Goal: Task Accomplishment & Management: Use online tool/utility

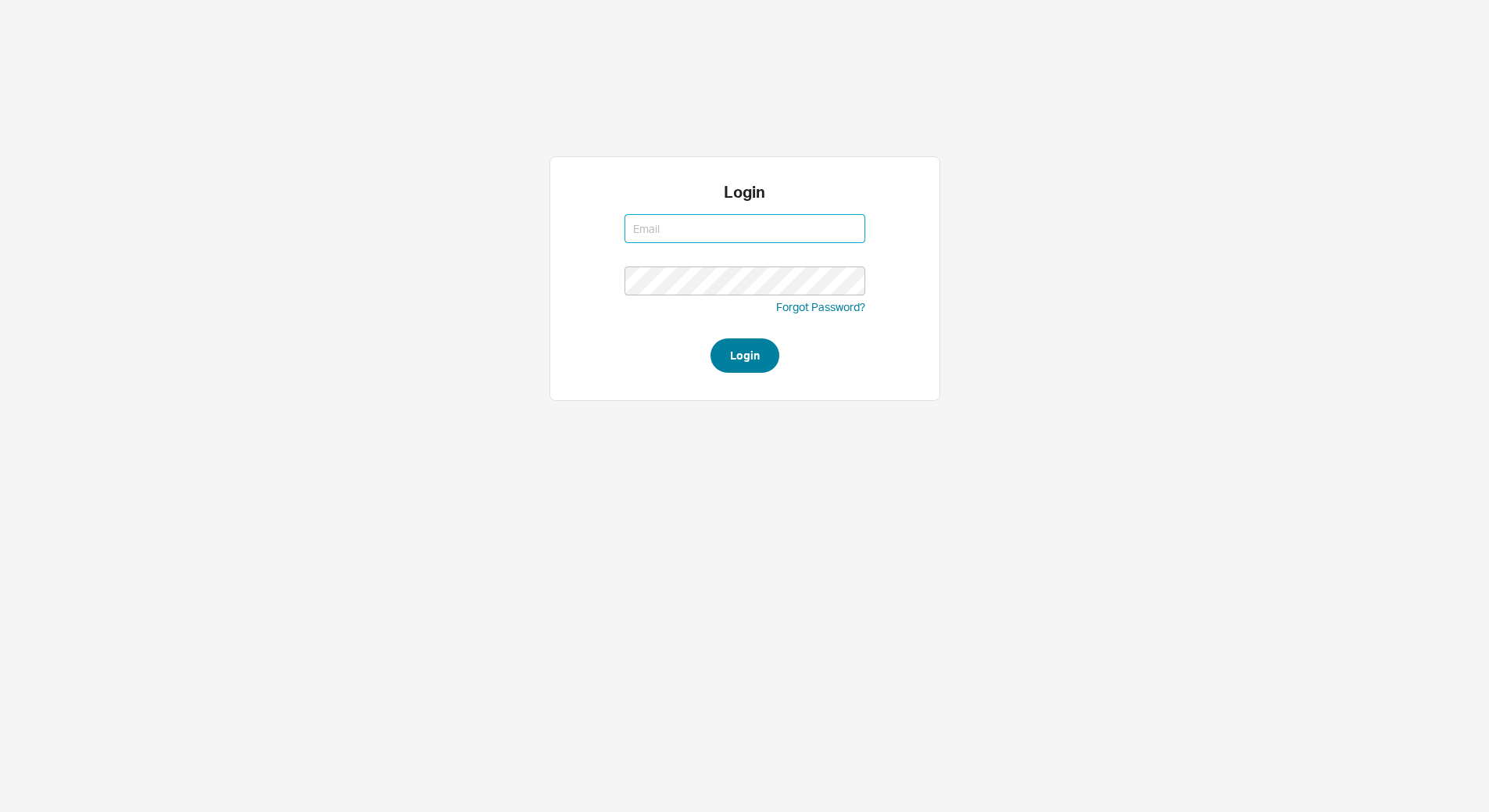
type input "[EMAIL_ADDRESS][DOMAIN_NAME]"
type input "yitz@homeandstone.com"
click at [768, 349] on button "Login" at bounding box center [744, 354] width 69 height 34
type input "yitz@homeandstone.com"
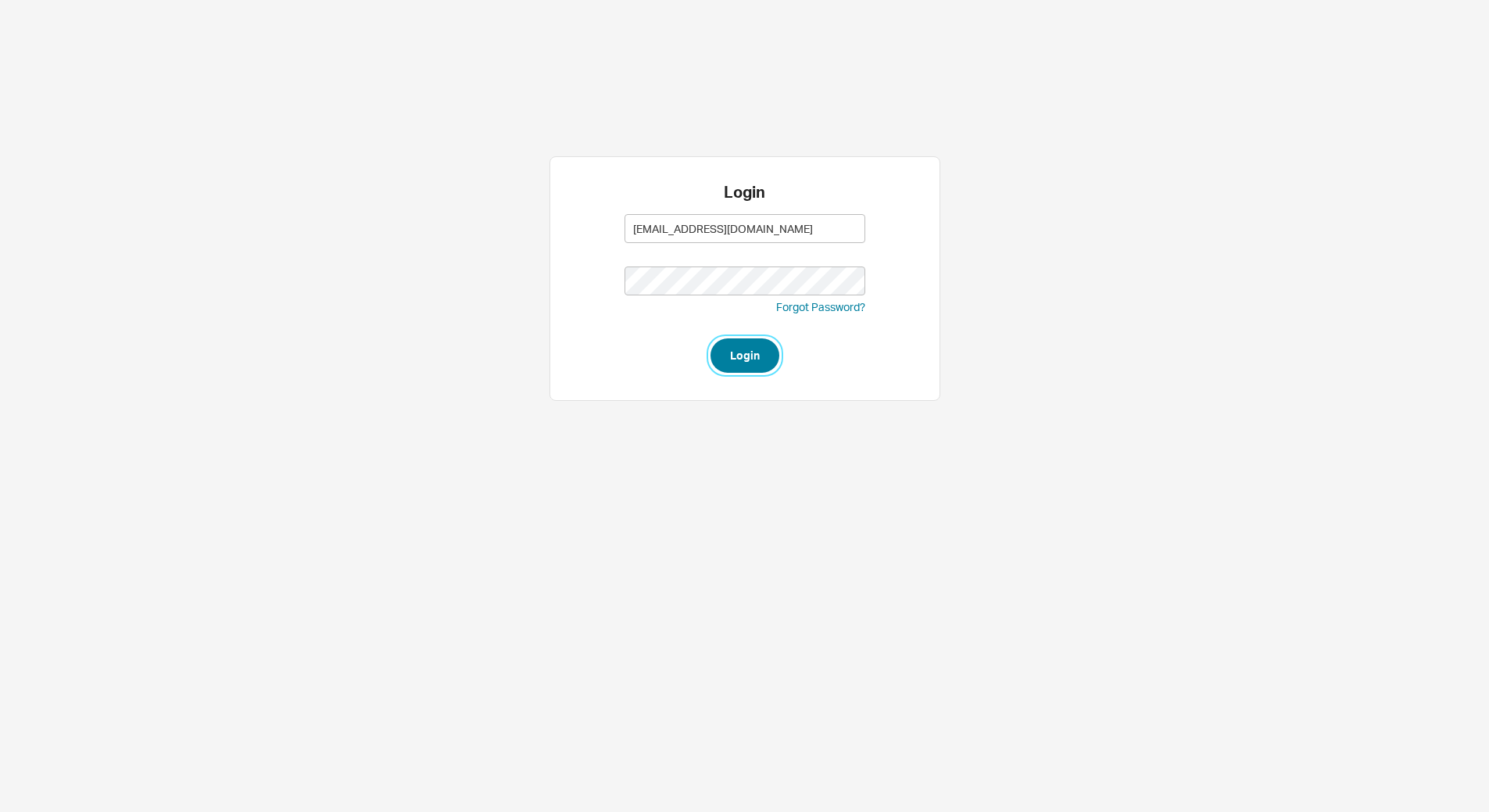
click at [752, 364] on button "Login" at bounding box center [744, 354] width 69 height 34
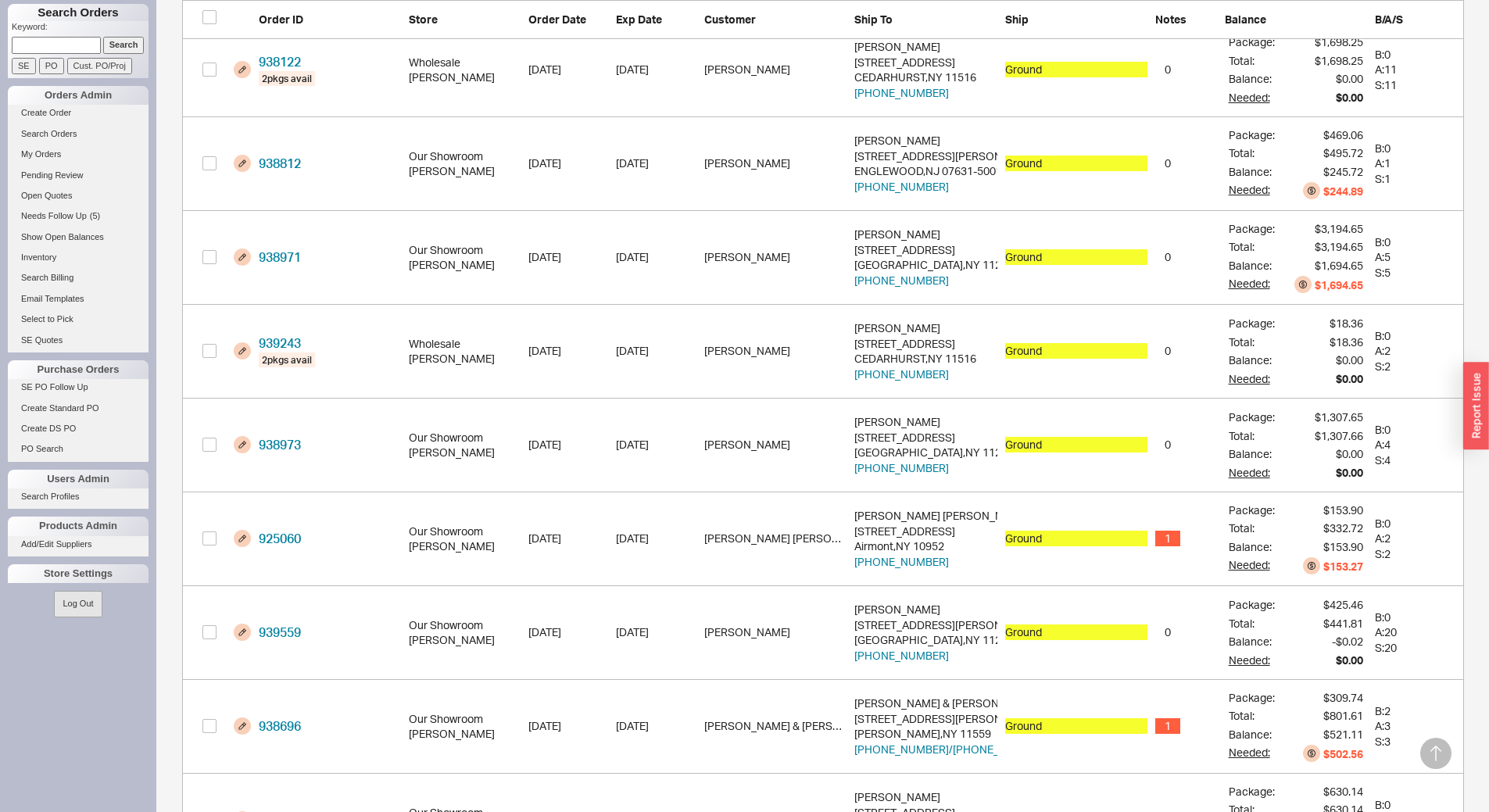
scroll to position [703, 0]
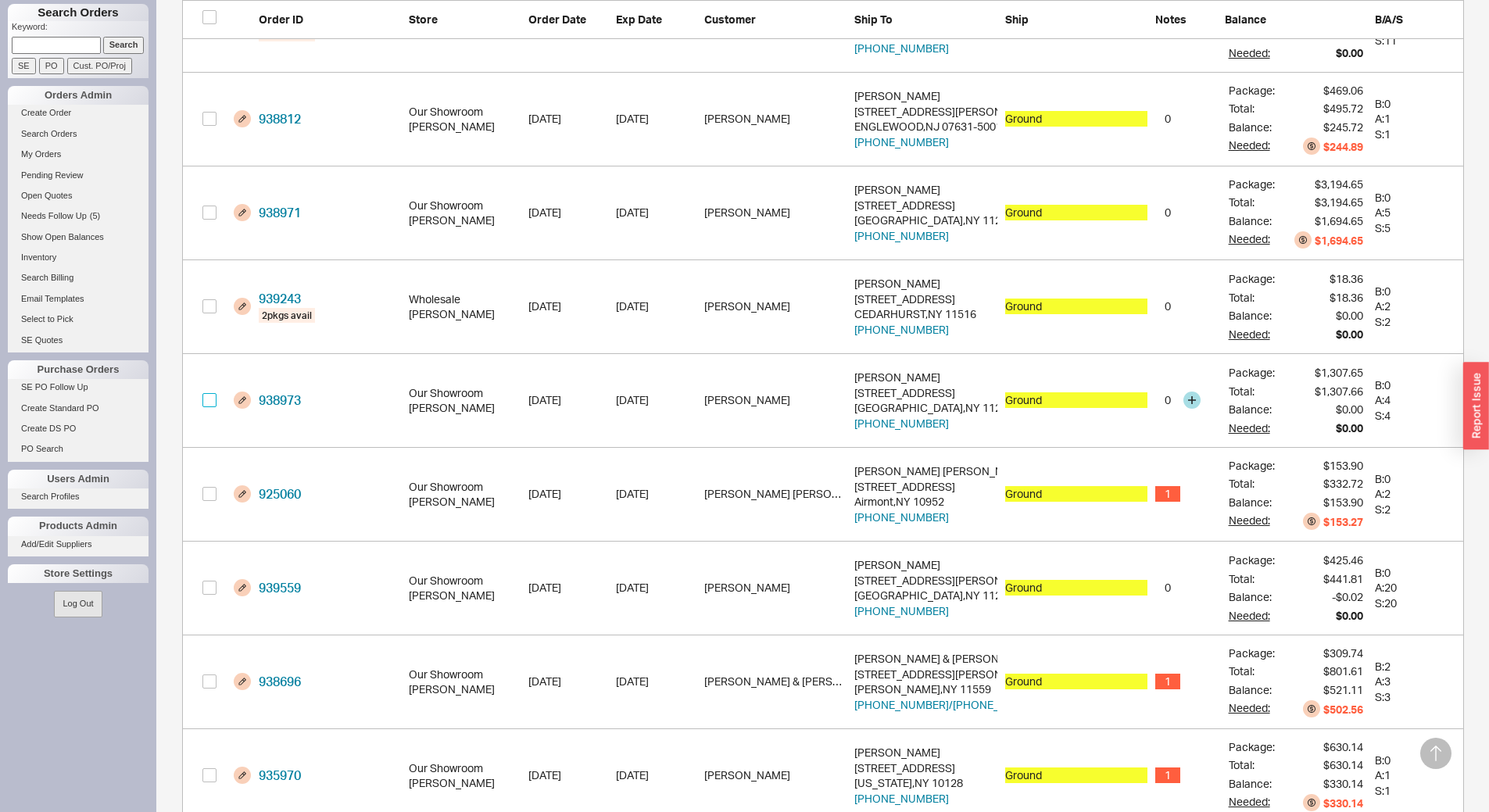
click at [213, 400] on input "grid" at bounding box center [209, 400] width 14 height 14
checkbox input "true"
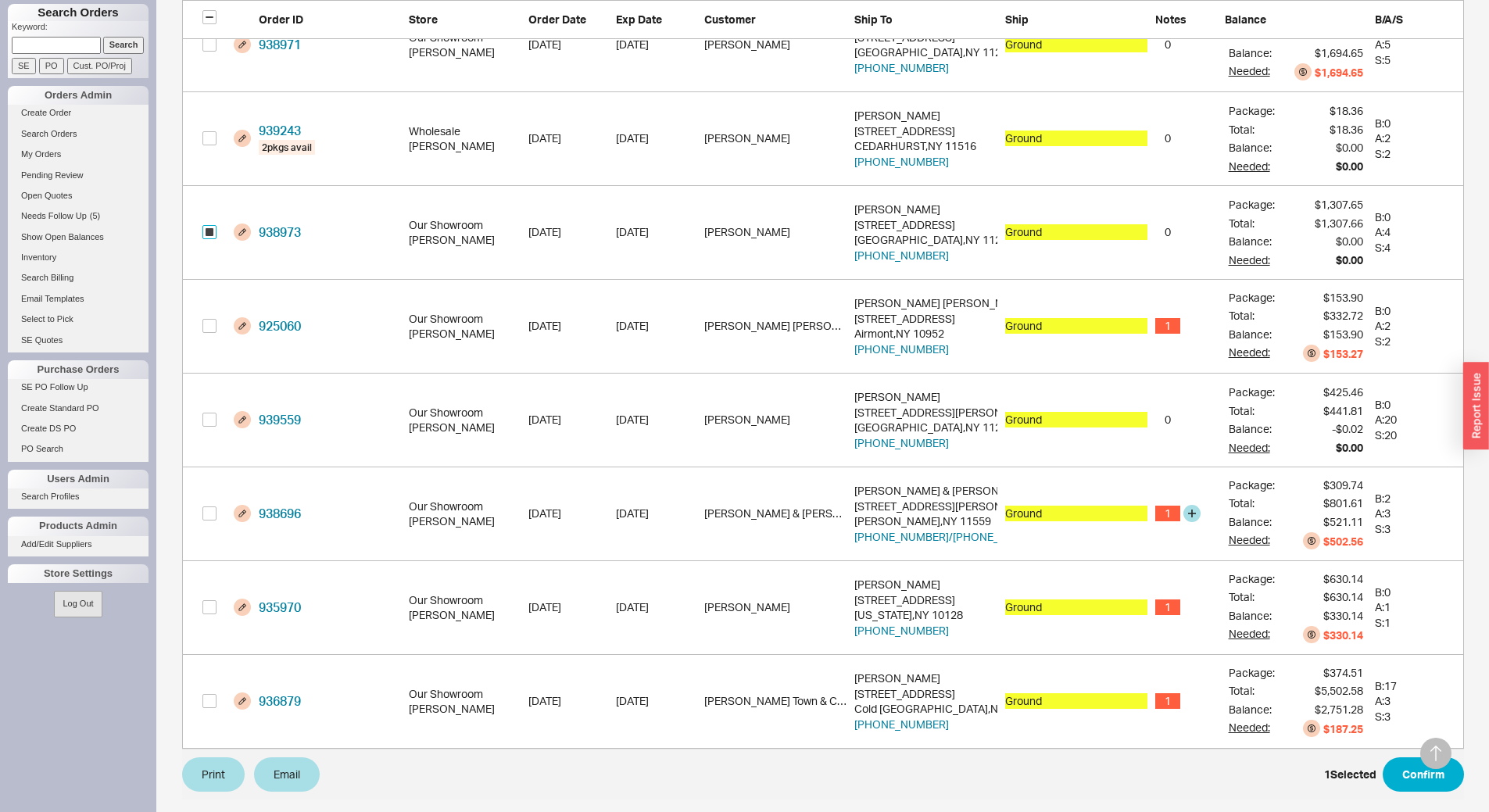
scroll to position [875, 0]
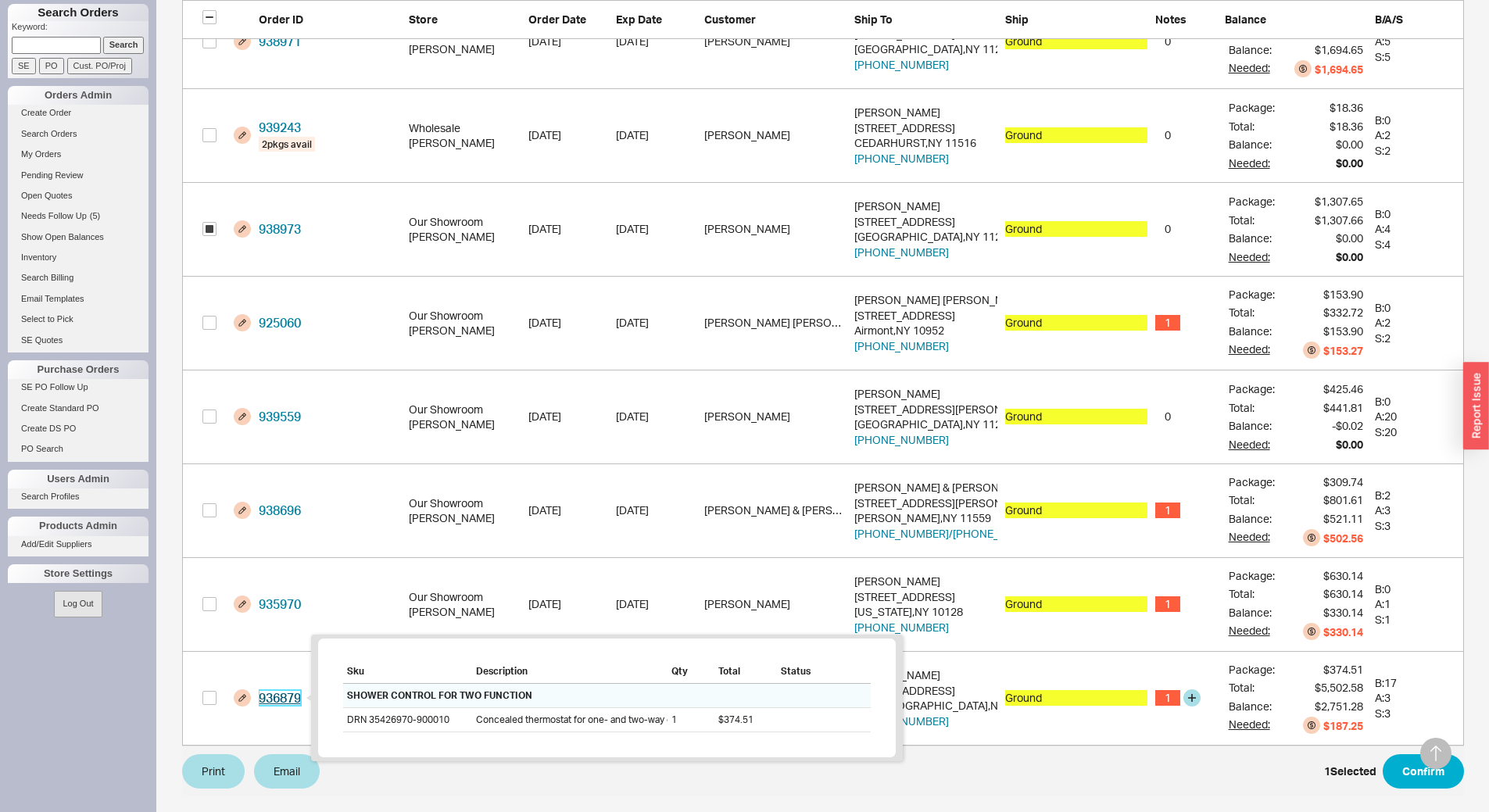
click at [292, 700] on link "936879" at bounding box center [280, 697] width 42 height 16
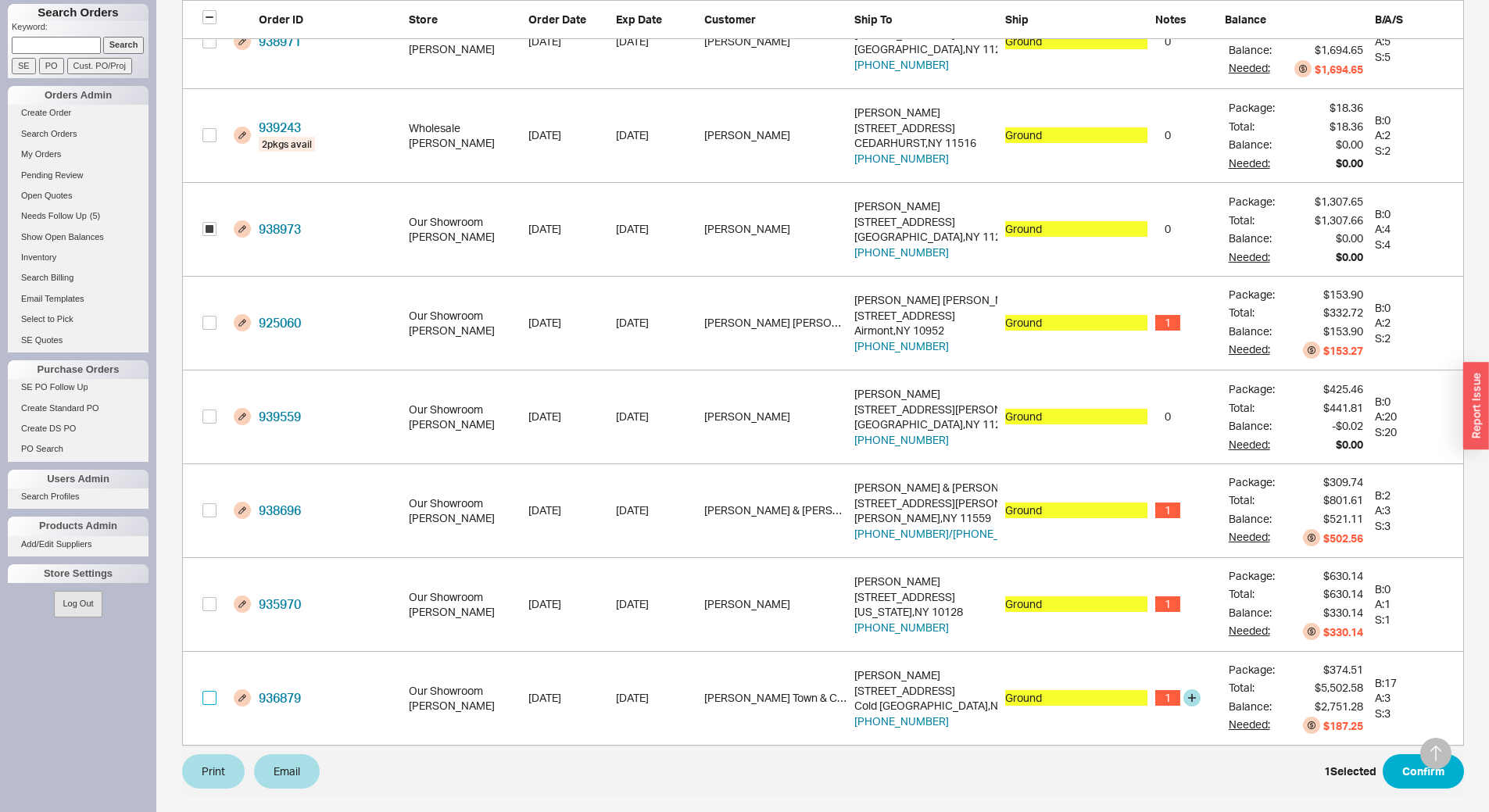
click at [212, 693] on input "grid" at bounding box center [209, 697] width 14 height 14
checkbox input "true"
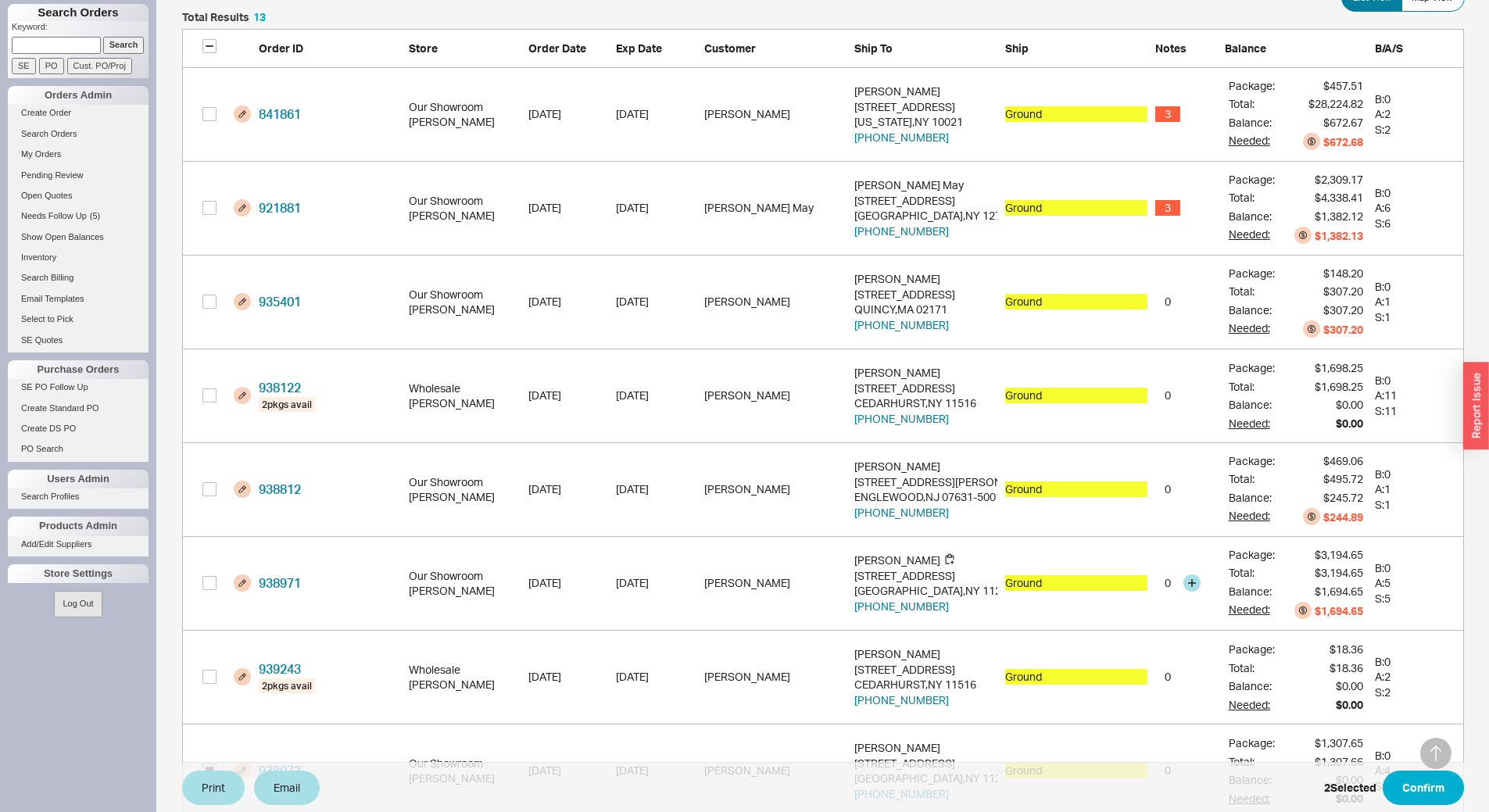
scroll to position [328, 0]
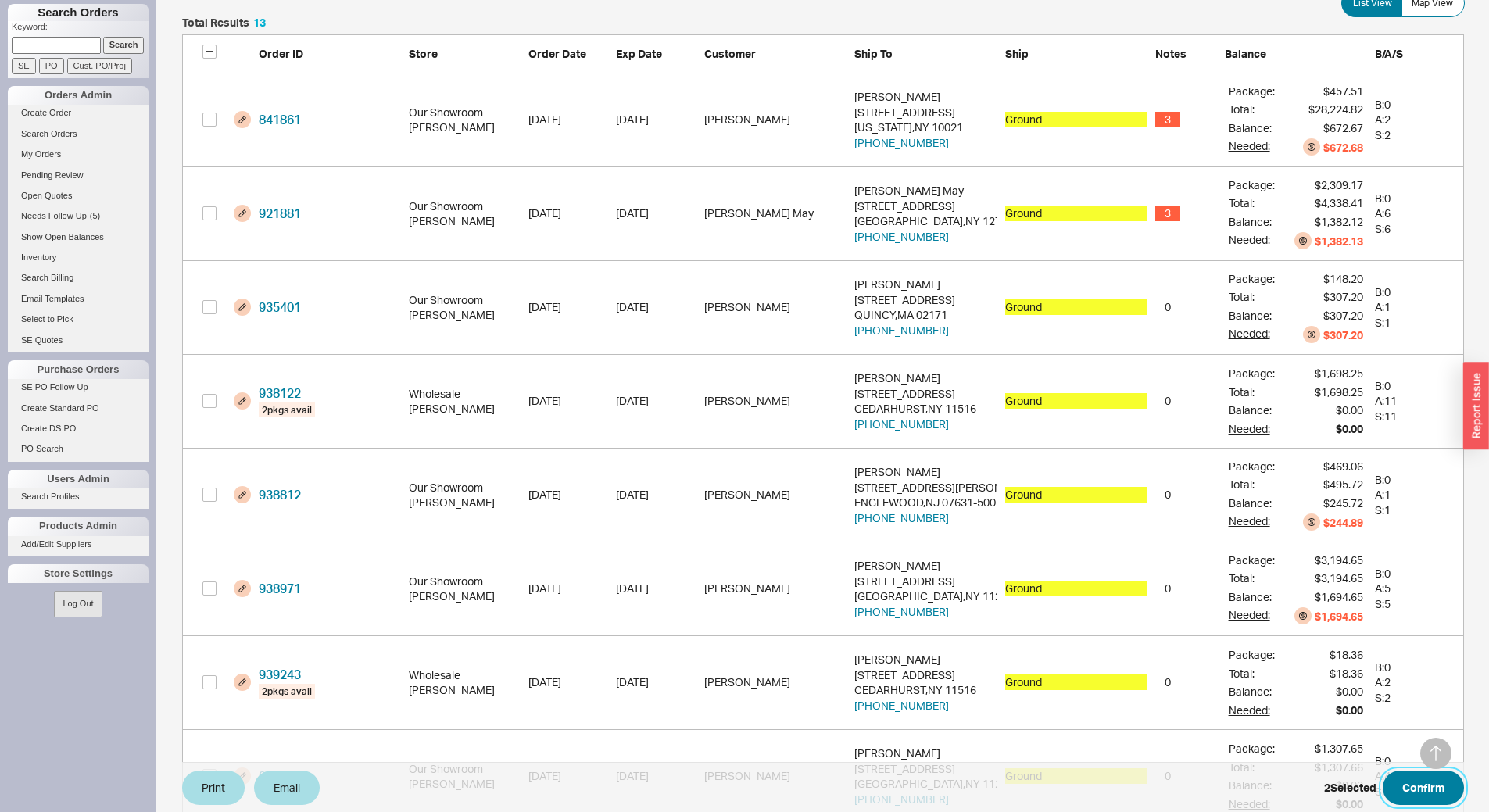
click at [1445, 774] on button "Confirm" at bounding box center [1423, 787] width 81 height 34
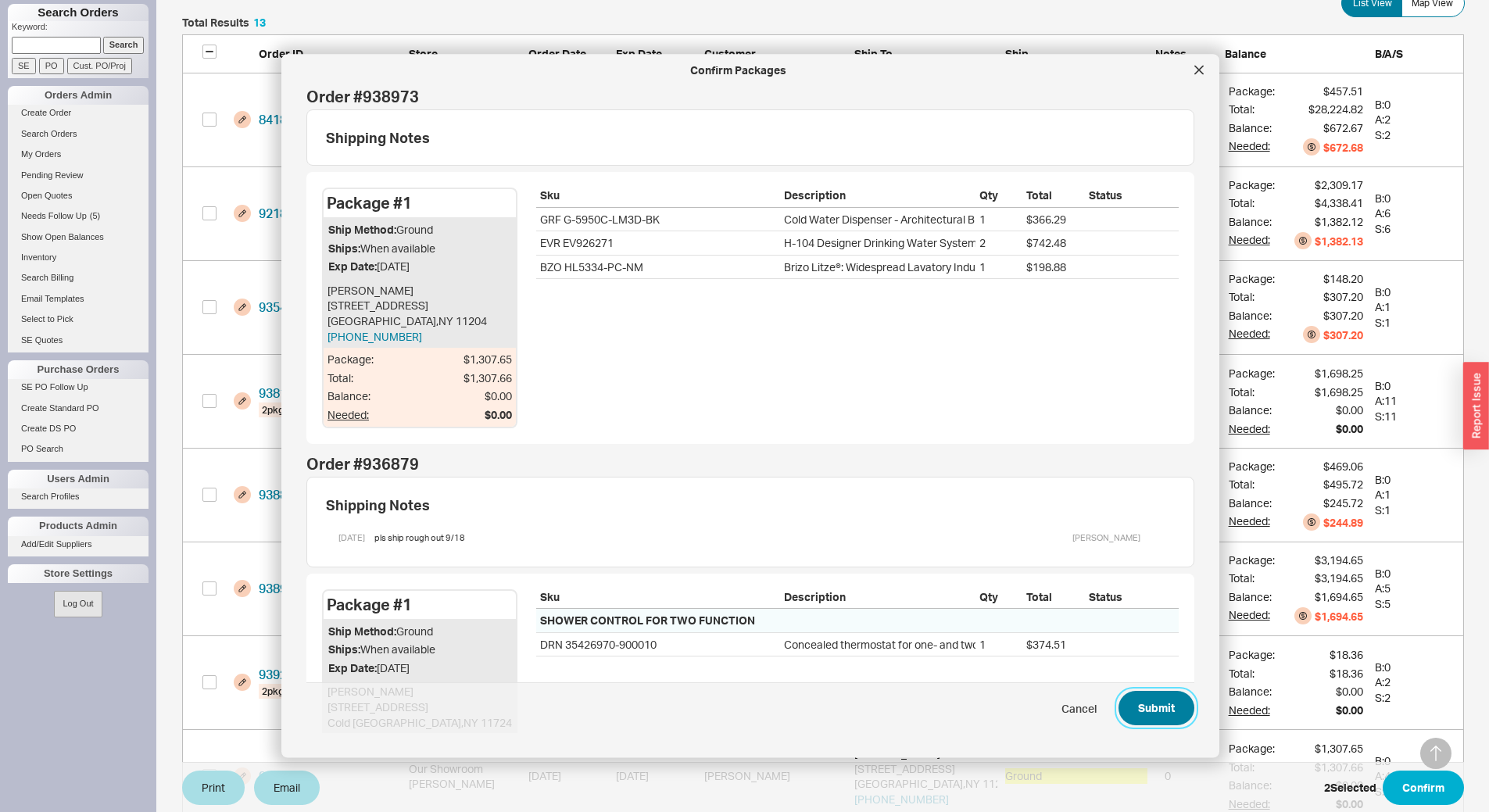
click at [1153, 699] on button "Submit" at bounding box center [1156, 708] width 76 height 34
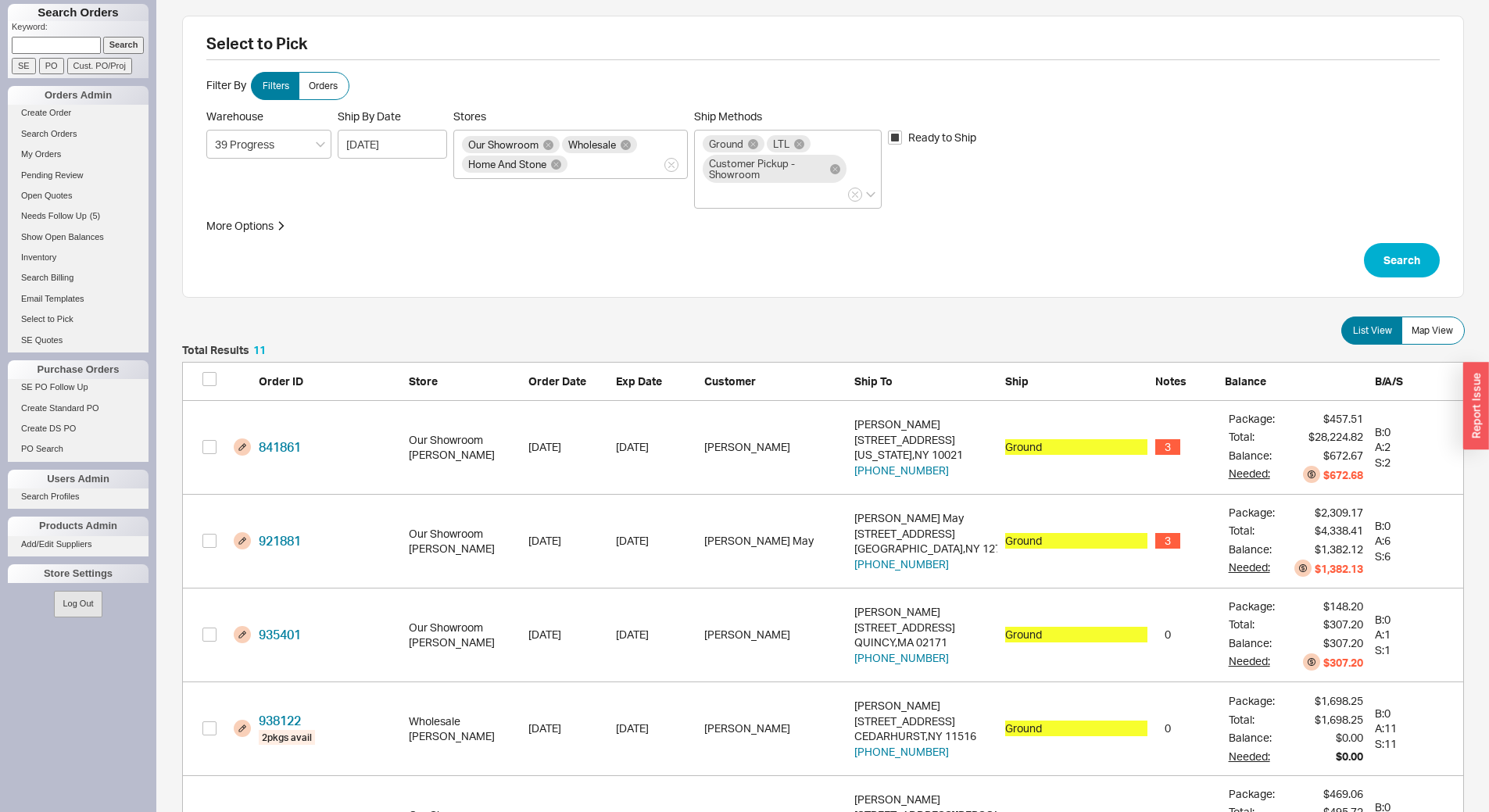
scroll to position [1076, 1270]
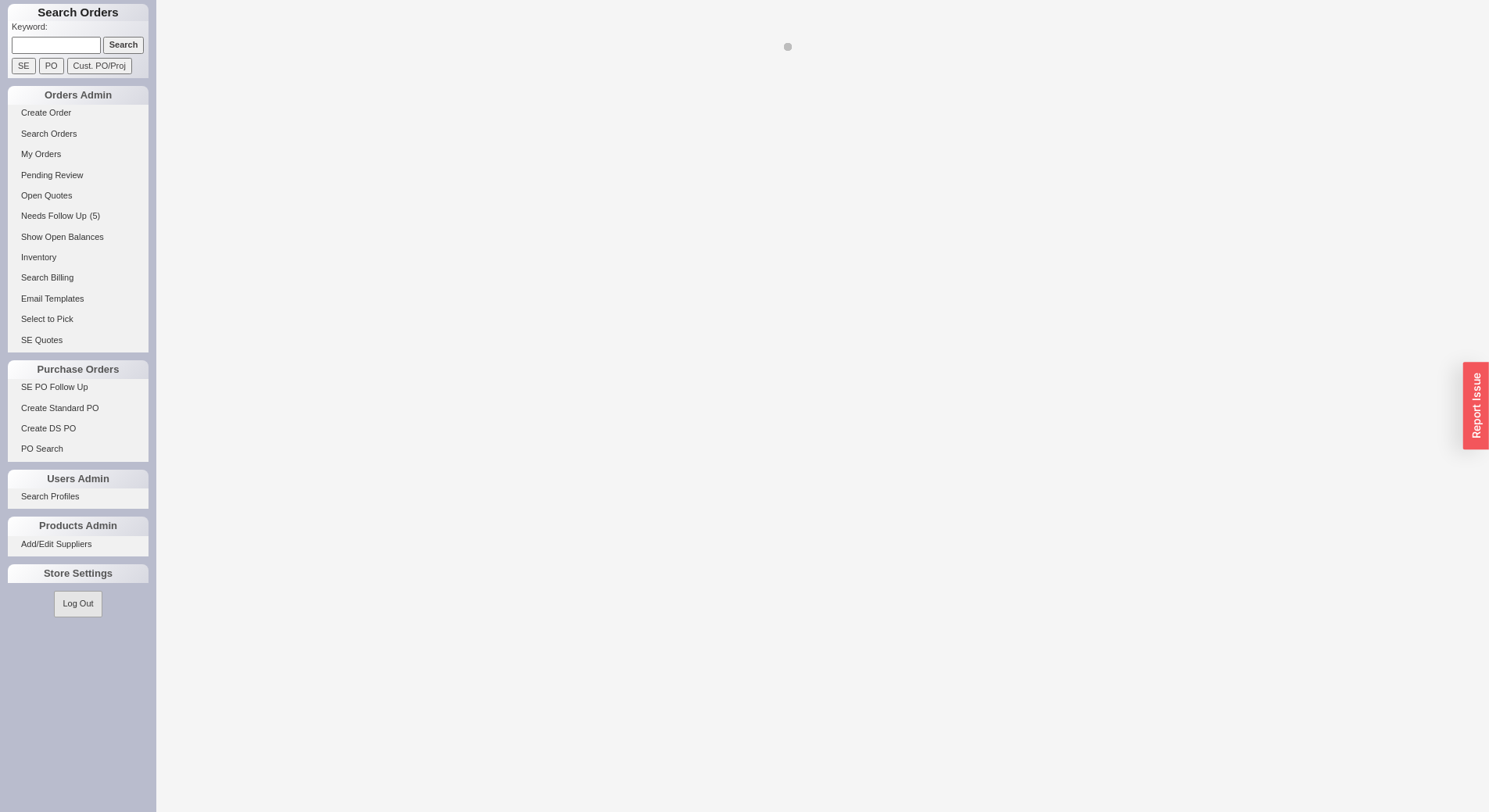
select select "LOW"
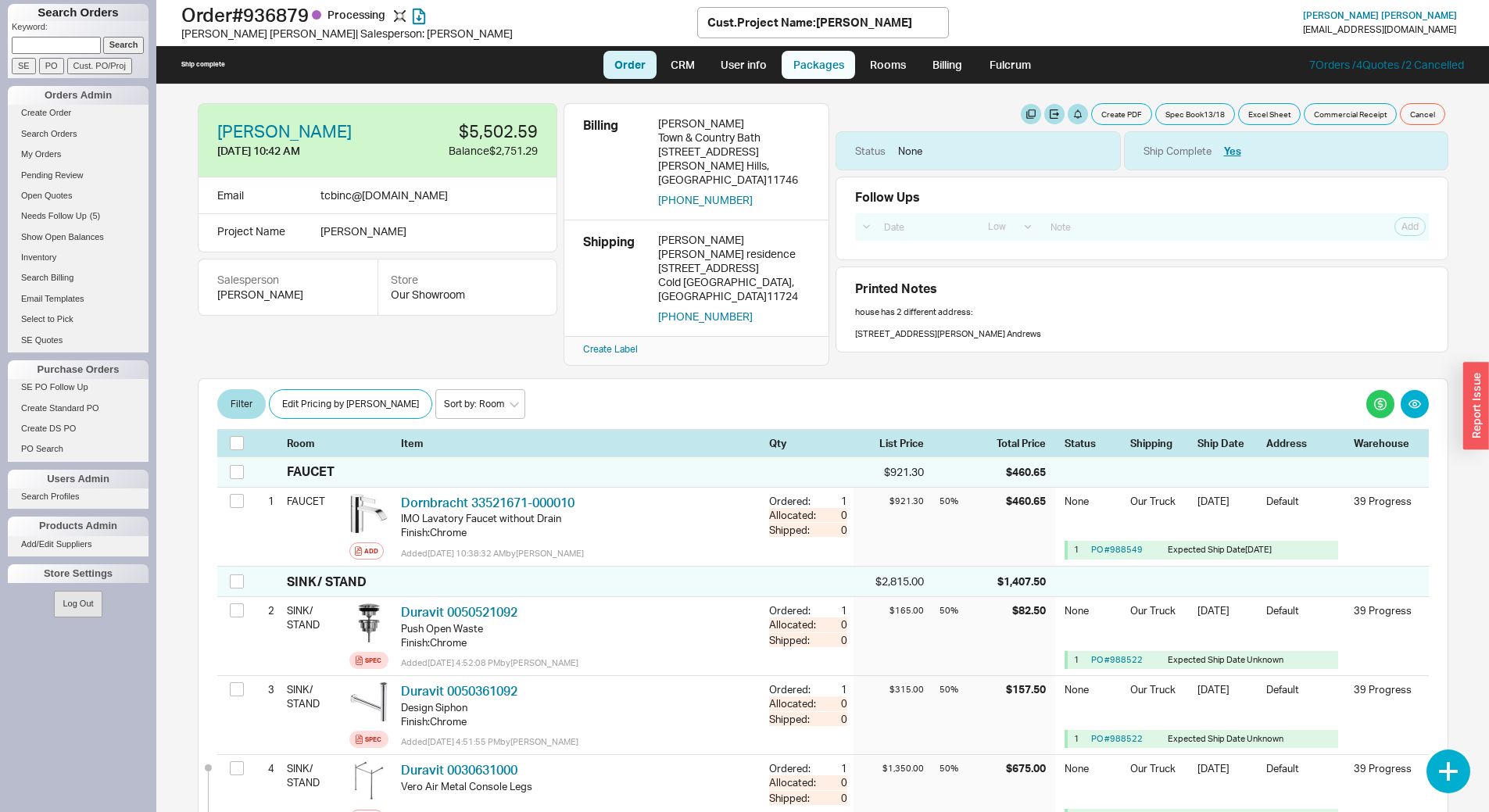
click at [832, 66] on link "Packages" at bounding box center [819, 64] width 74 height 29
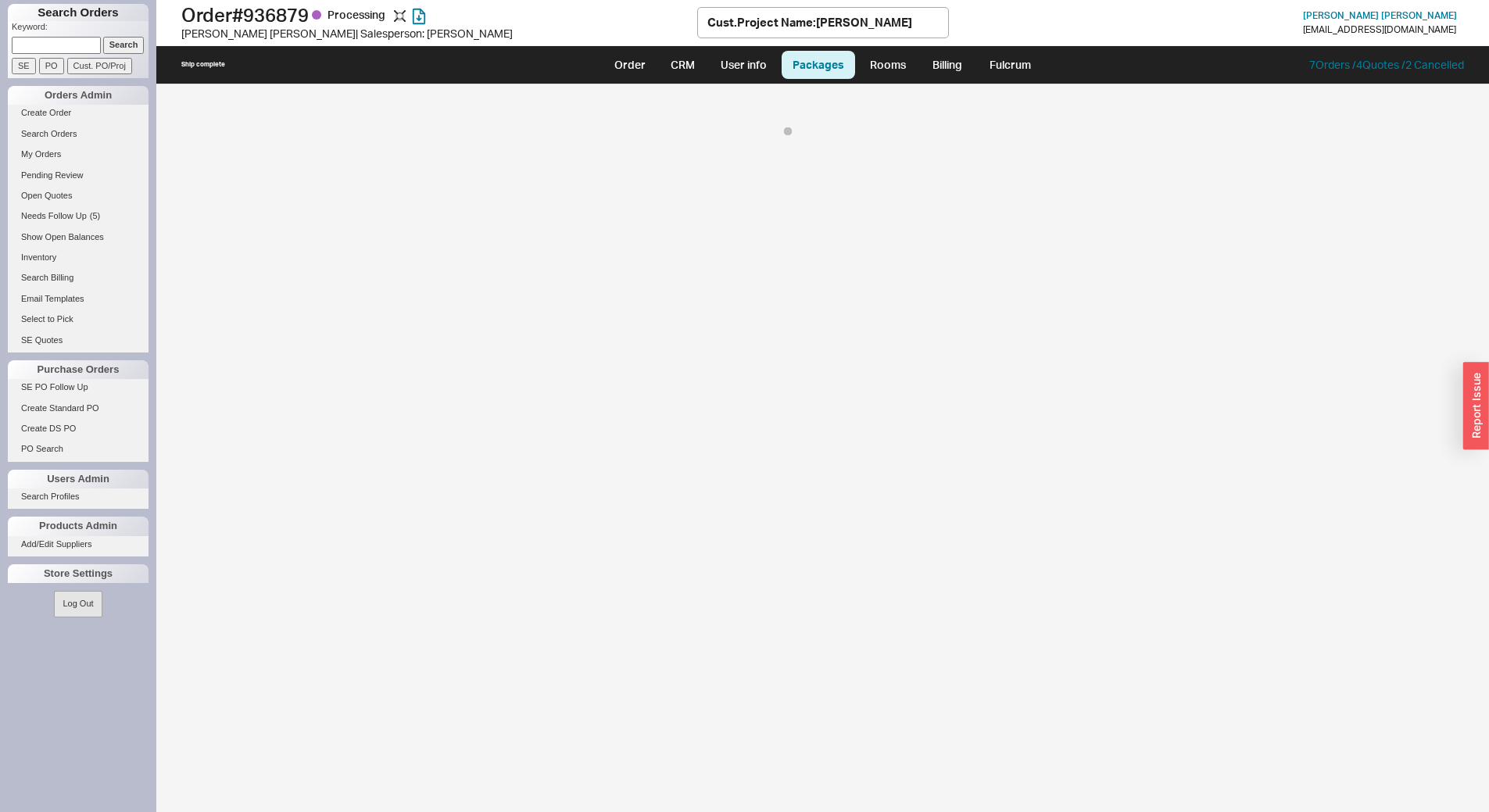
select select "8"
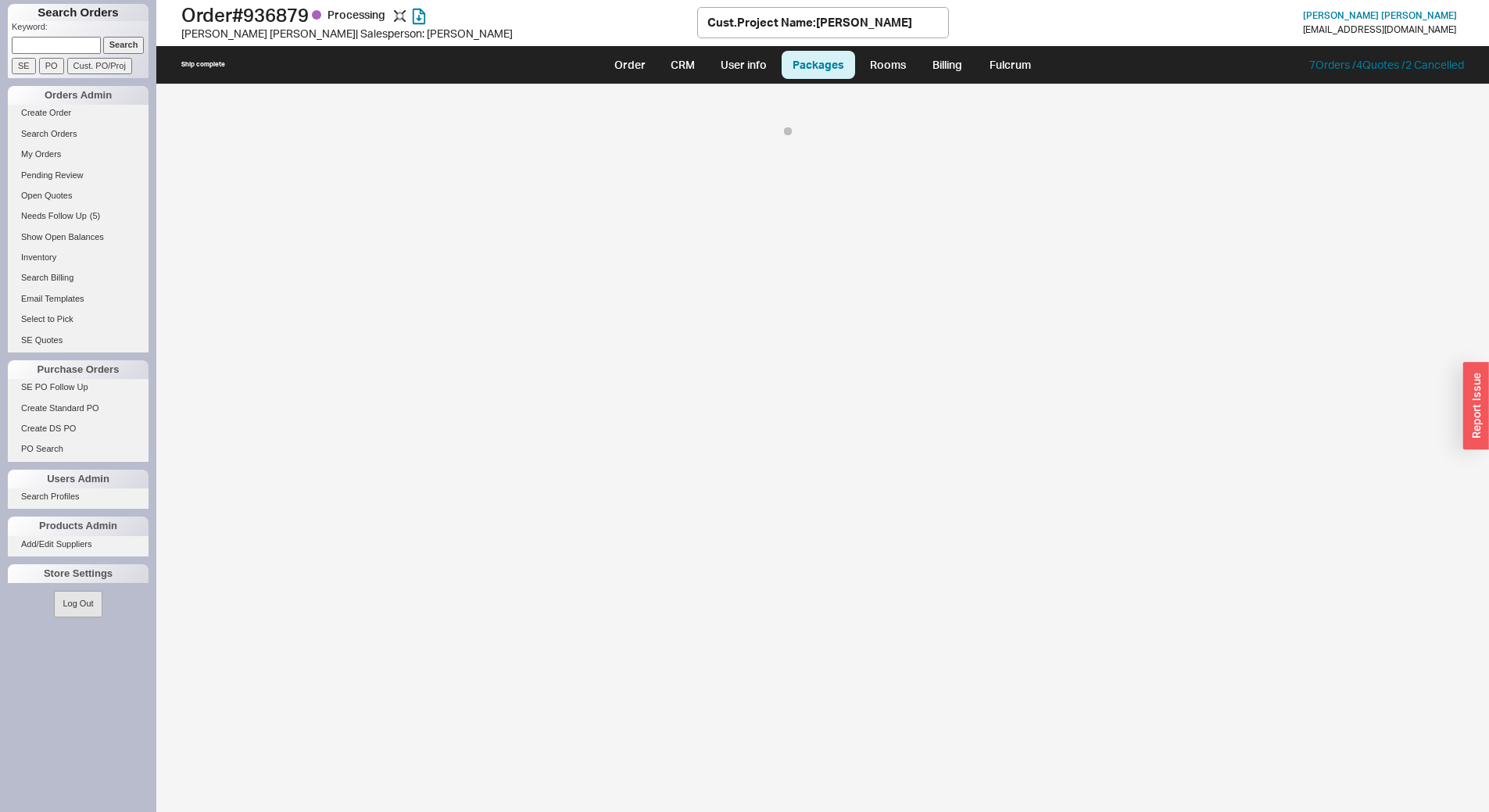
select select "8"
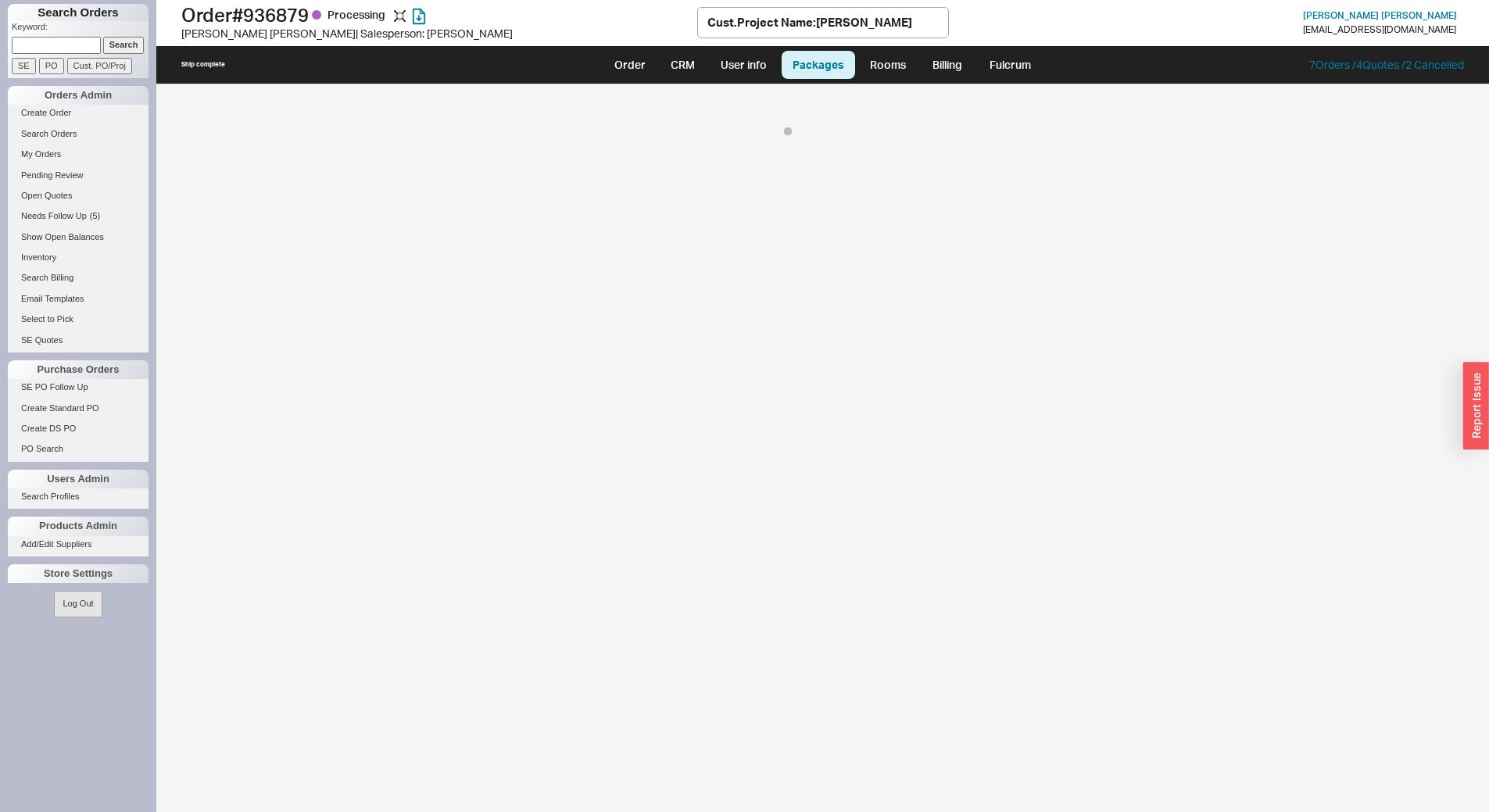
select select "8"
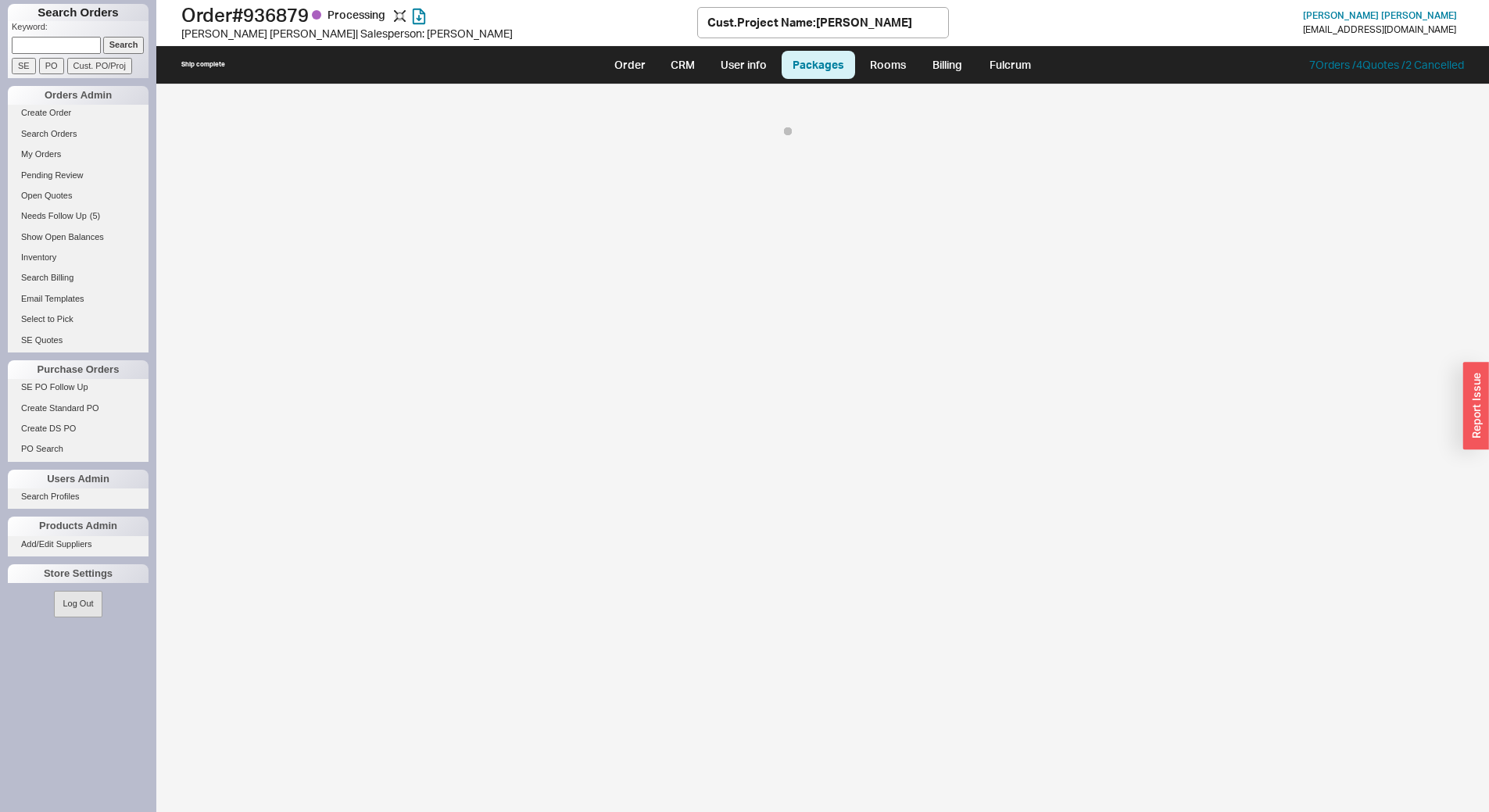
select select "8"
select select "1"
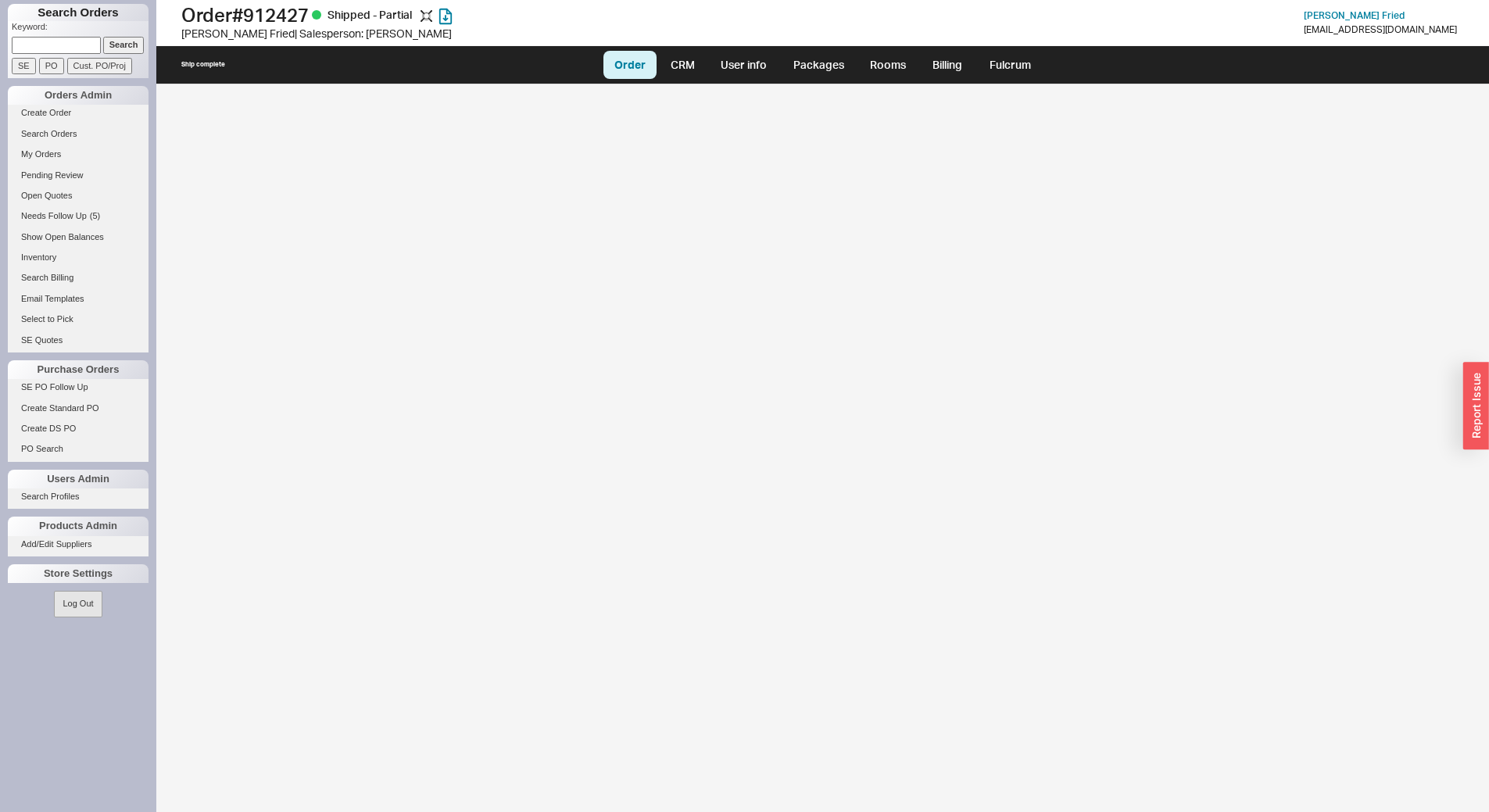
select select "LOW"
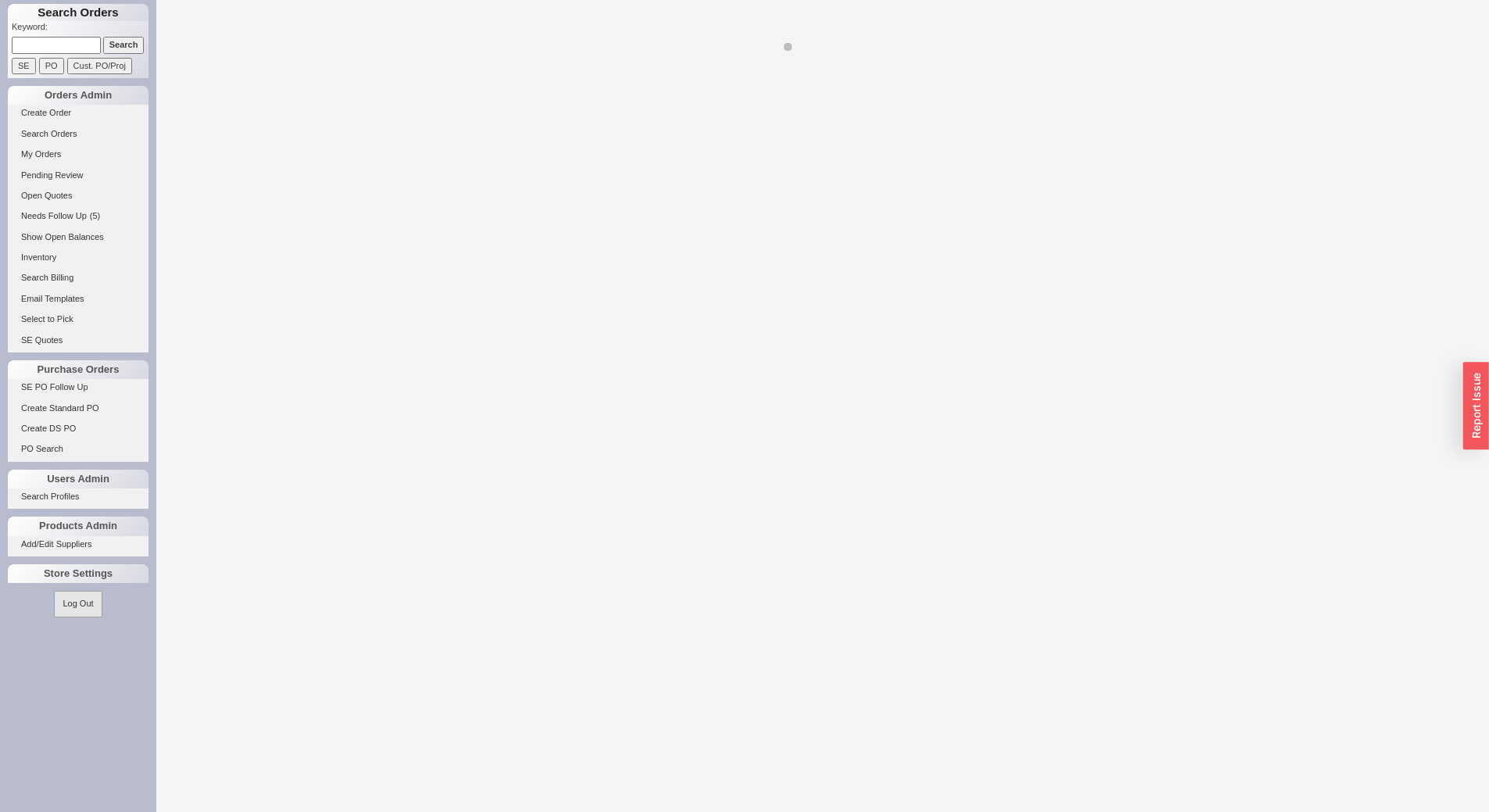
select select "LOW"
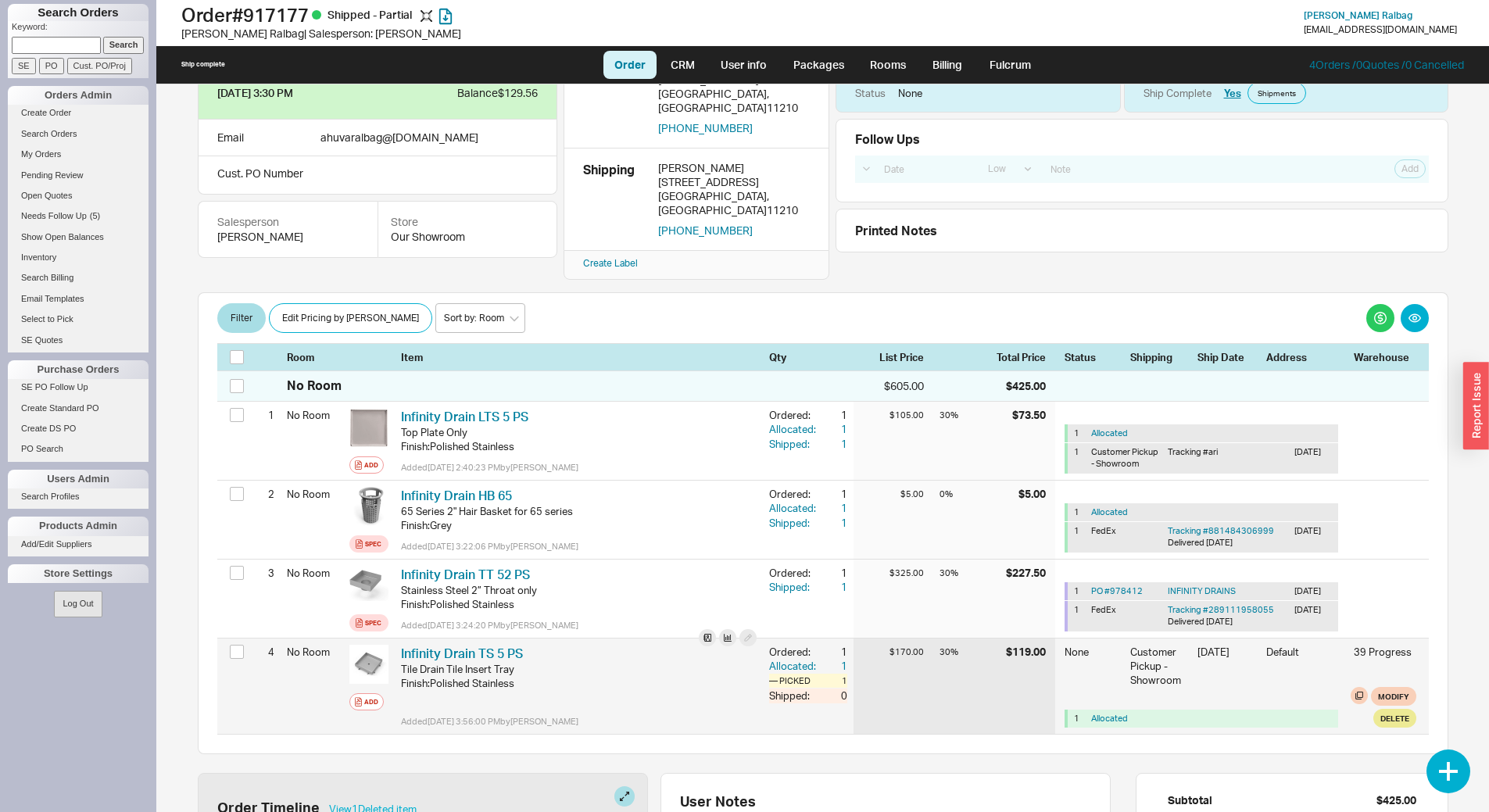
scroll to position [157, 0]
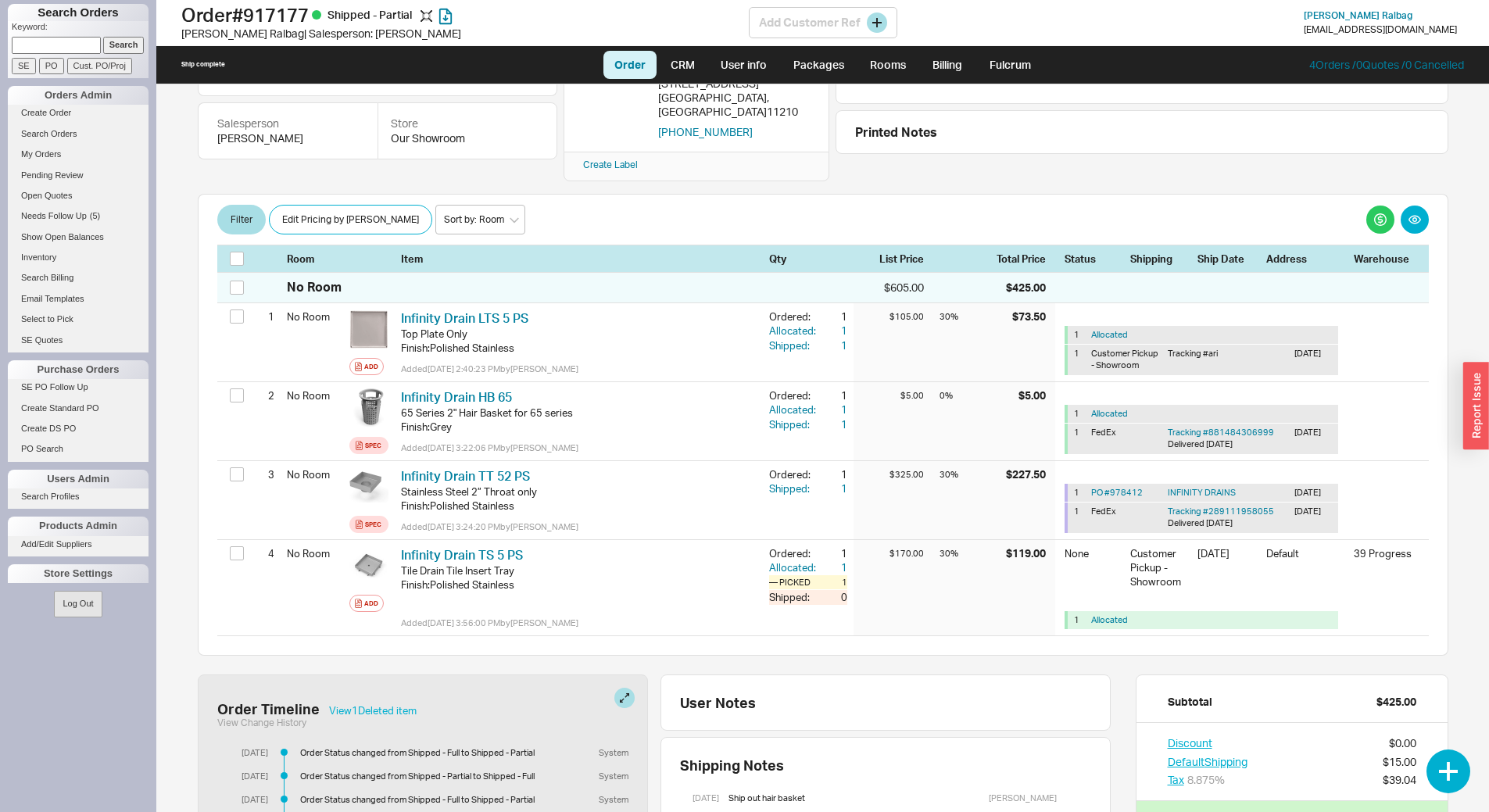
click at [282, 21] on h1 "Order # 917177 Shipped - Partial" at bounding box center [465, 15] width 567 height 22
copy h1 "917177"
click at [1098, 191] on div at bounding box center [823, 191] width 1251 height 3
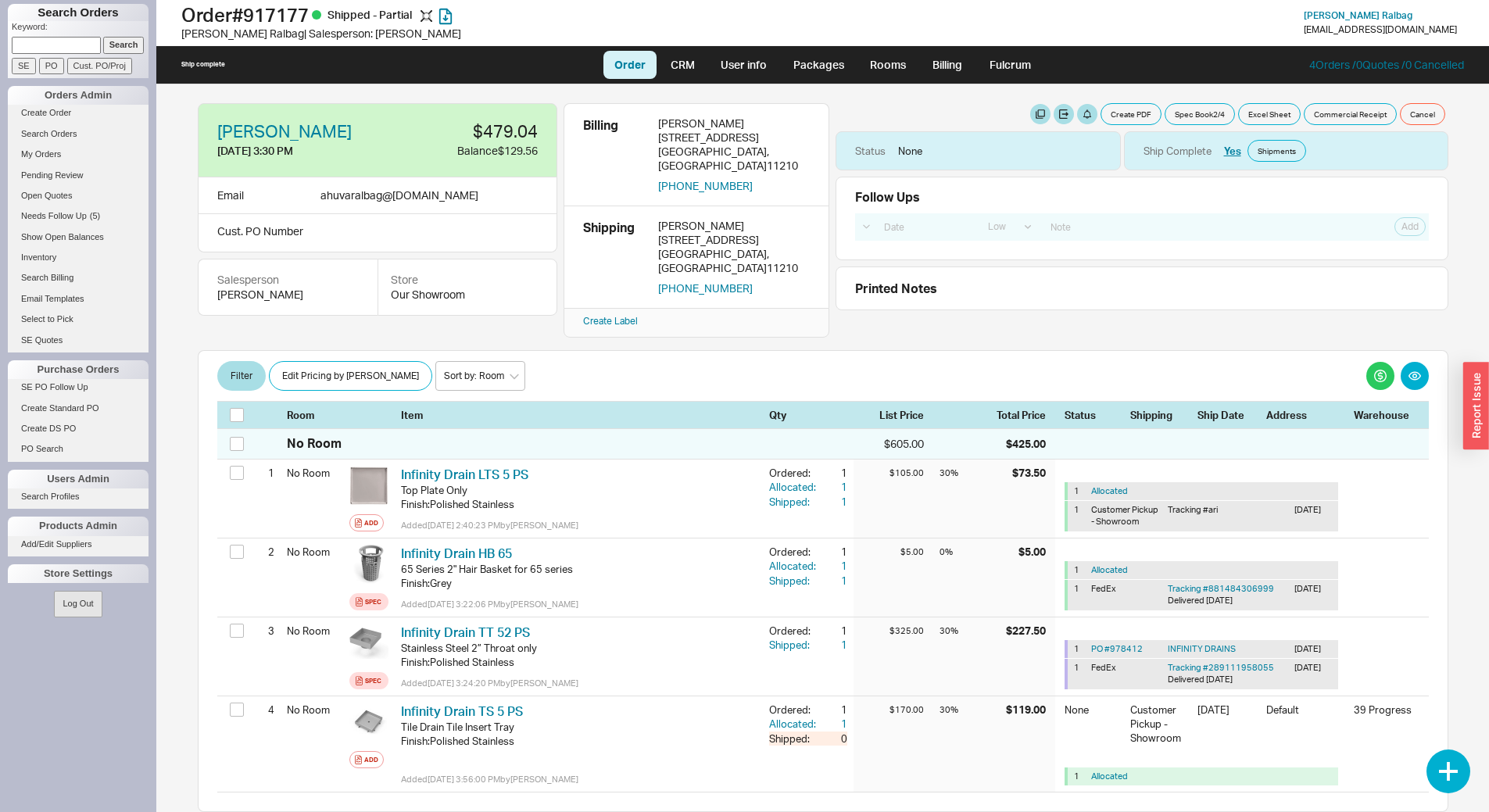
select select "LOW"
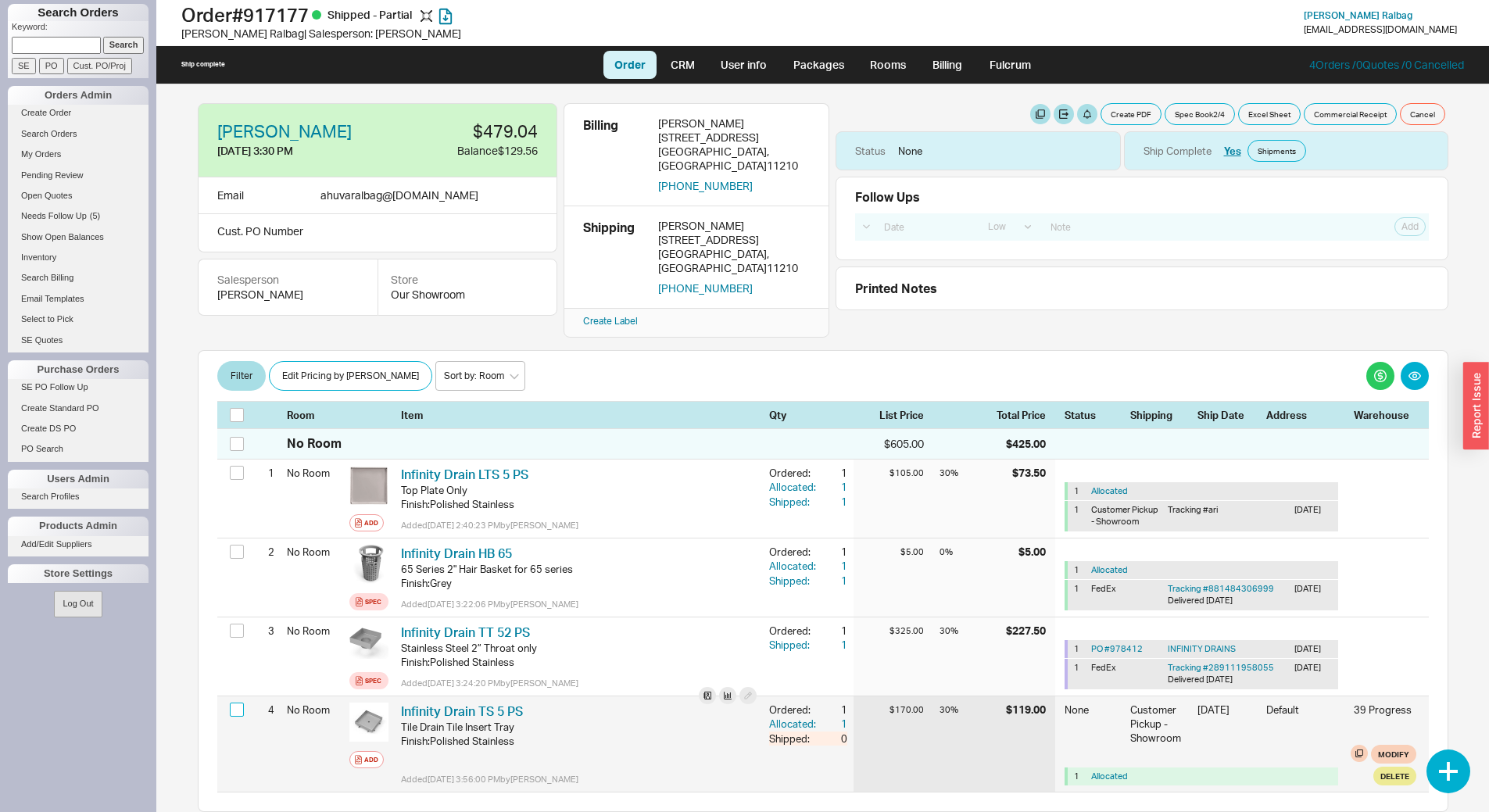
click at [240, 702] on input "checkbox" at bounding box center [237, 709] width 14 height 14
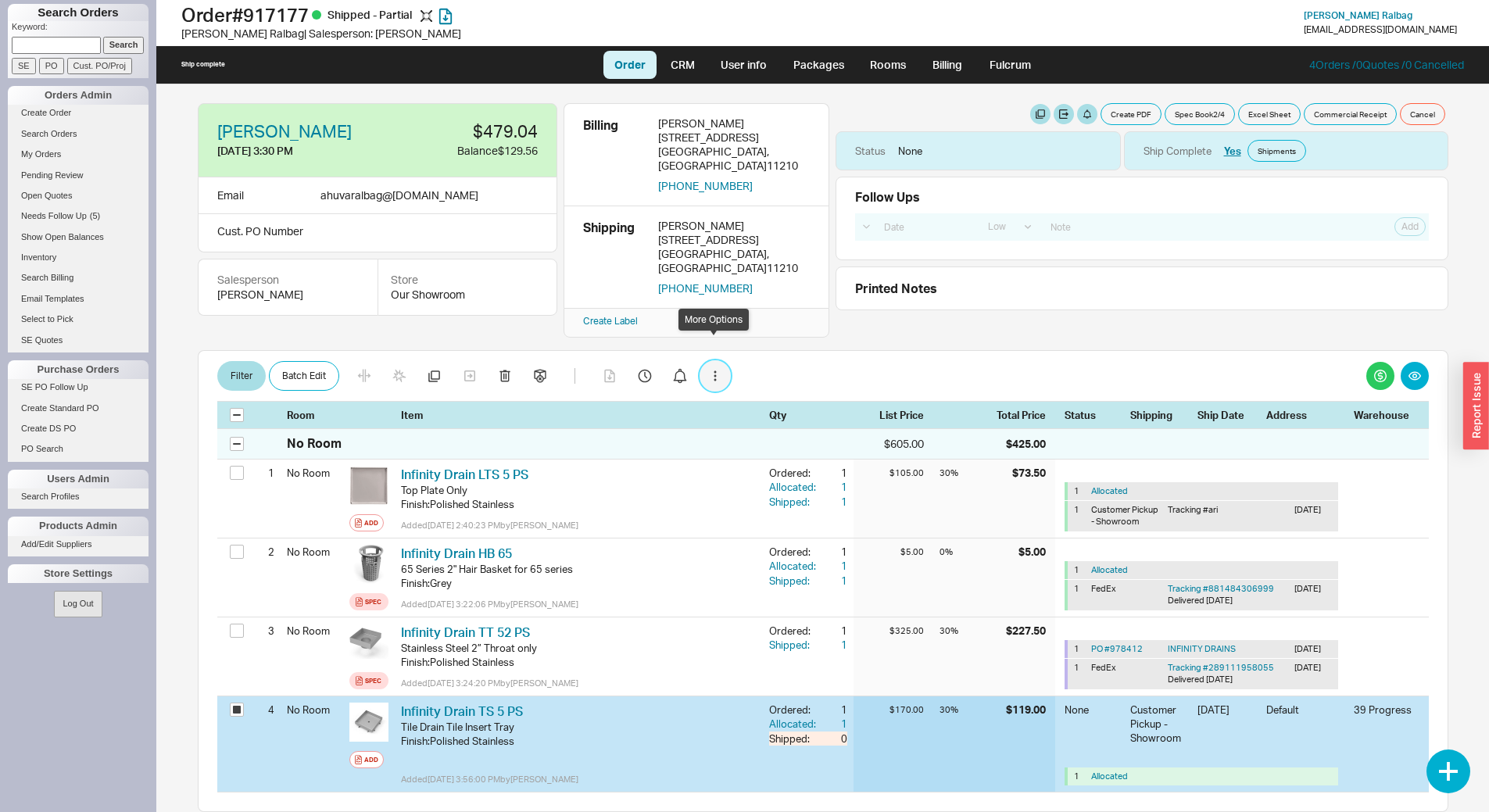
click at [717, 360] on button "button" at bounding box center [715, 376] width 31 height 31
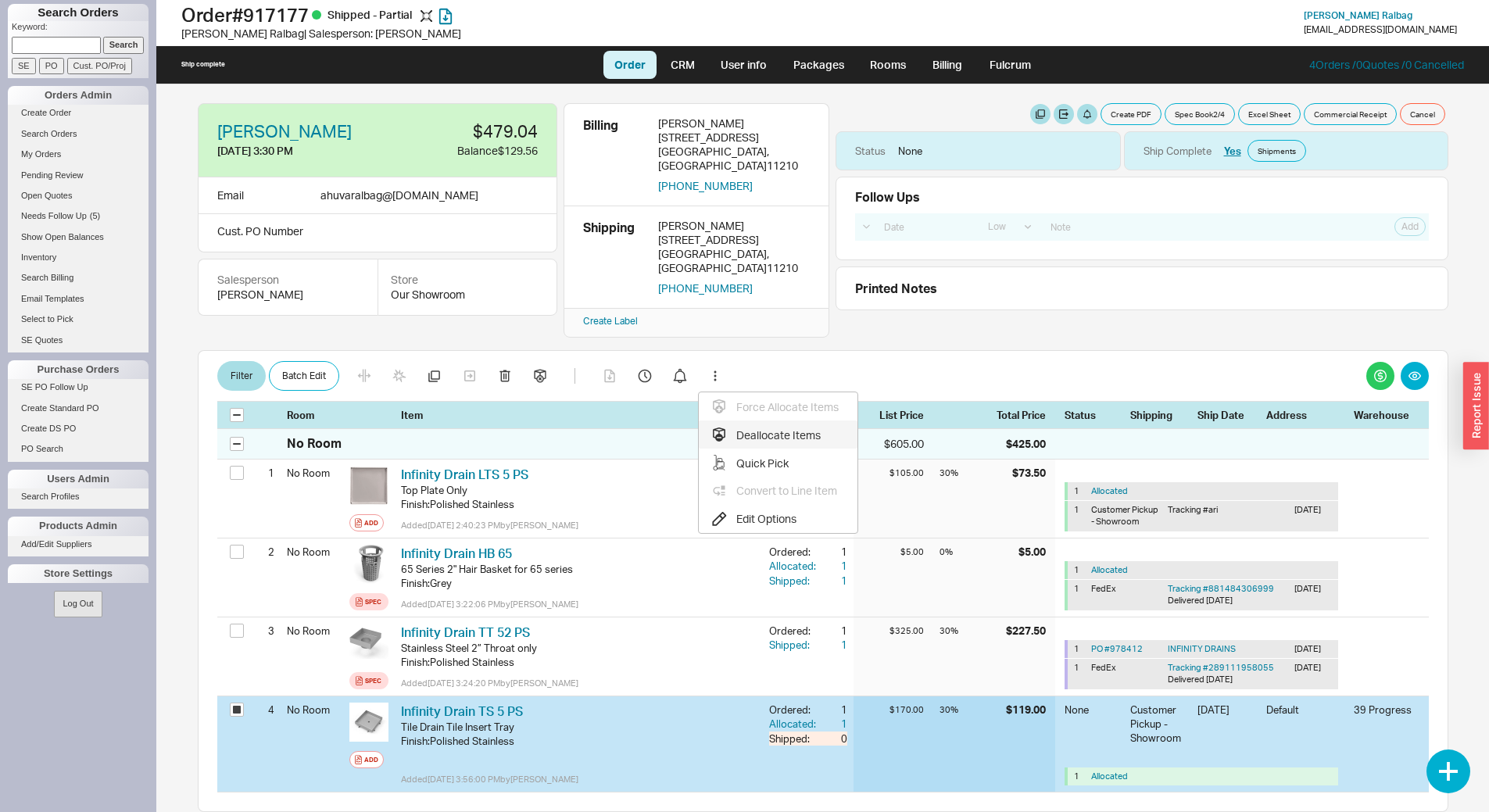
click at [808, 426] on div "Deallocate Items" at bounding box center [774, 434] width 127 height 16
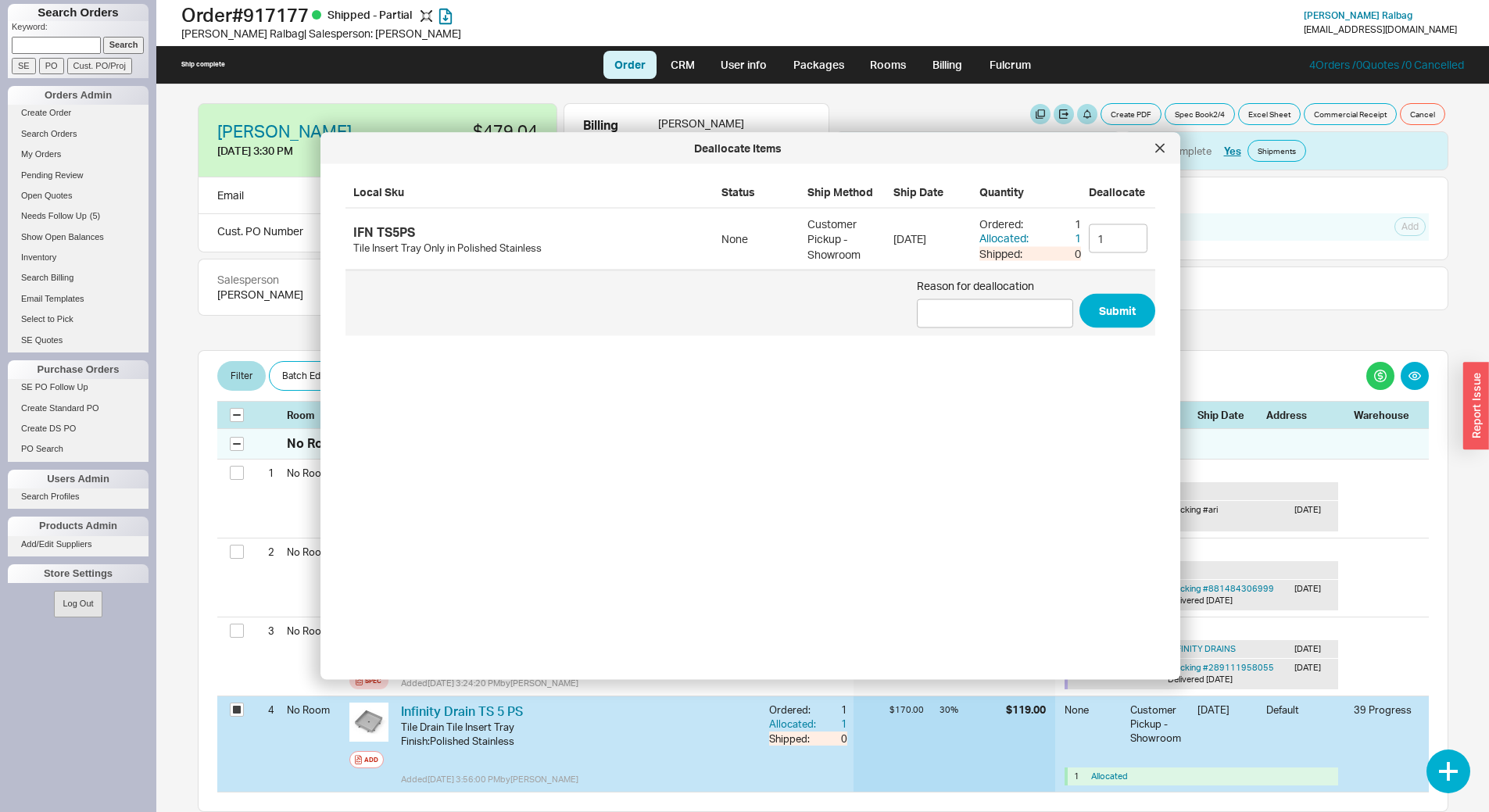
click at [1095, 328] on span "Reason for deallocation Submit" at bounding box center [750, 303] width 809 height 65
click at [1101, 322] on button "Submit" at bounding box center [1117, 310] width 76 height 34
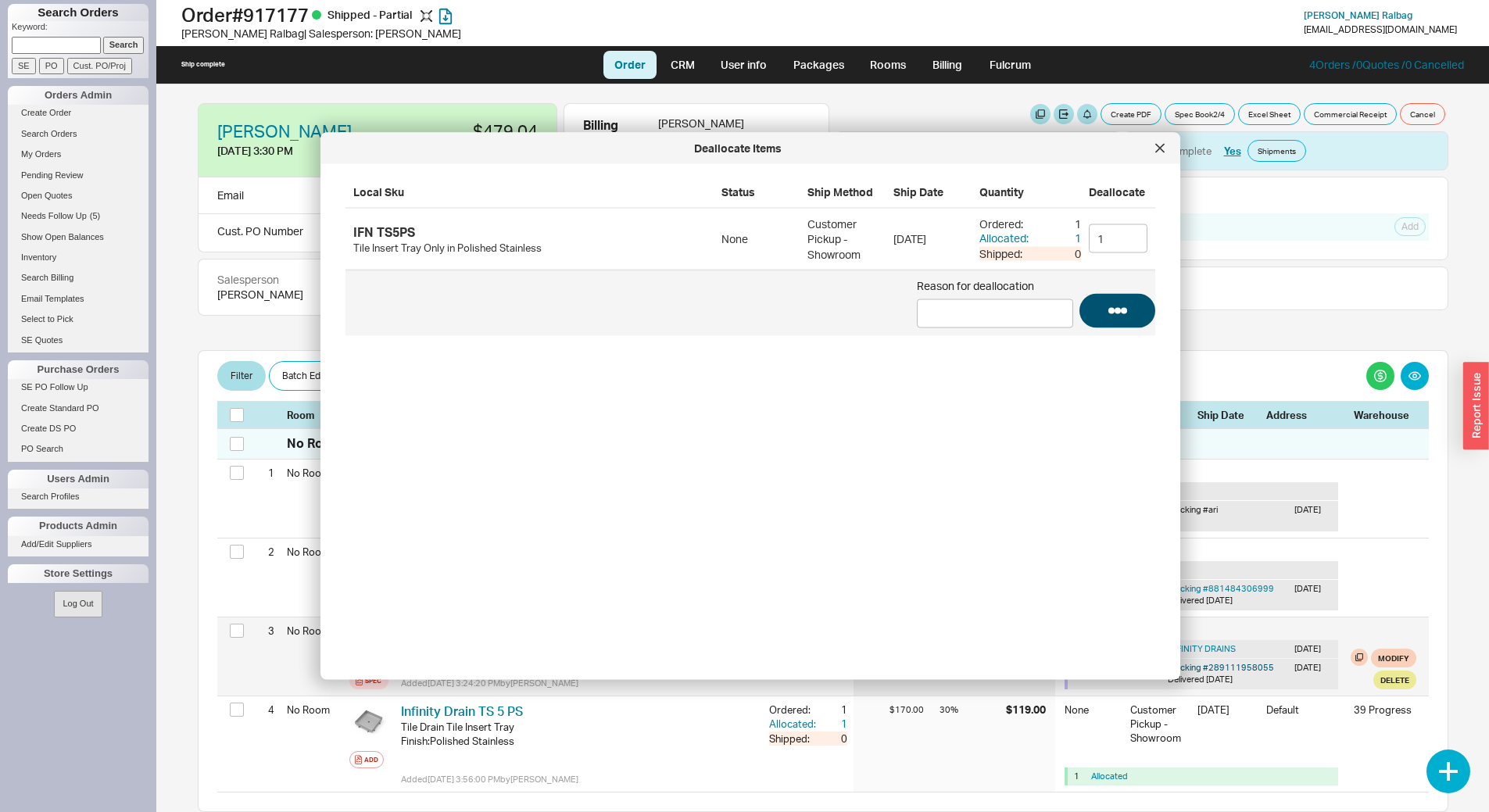
checkbox input "false"
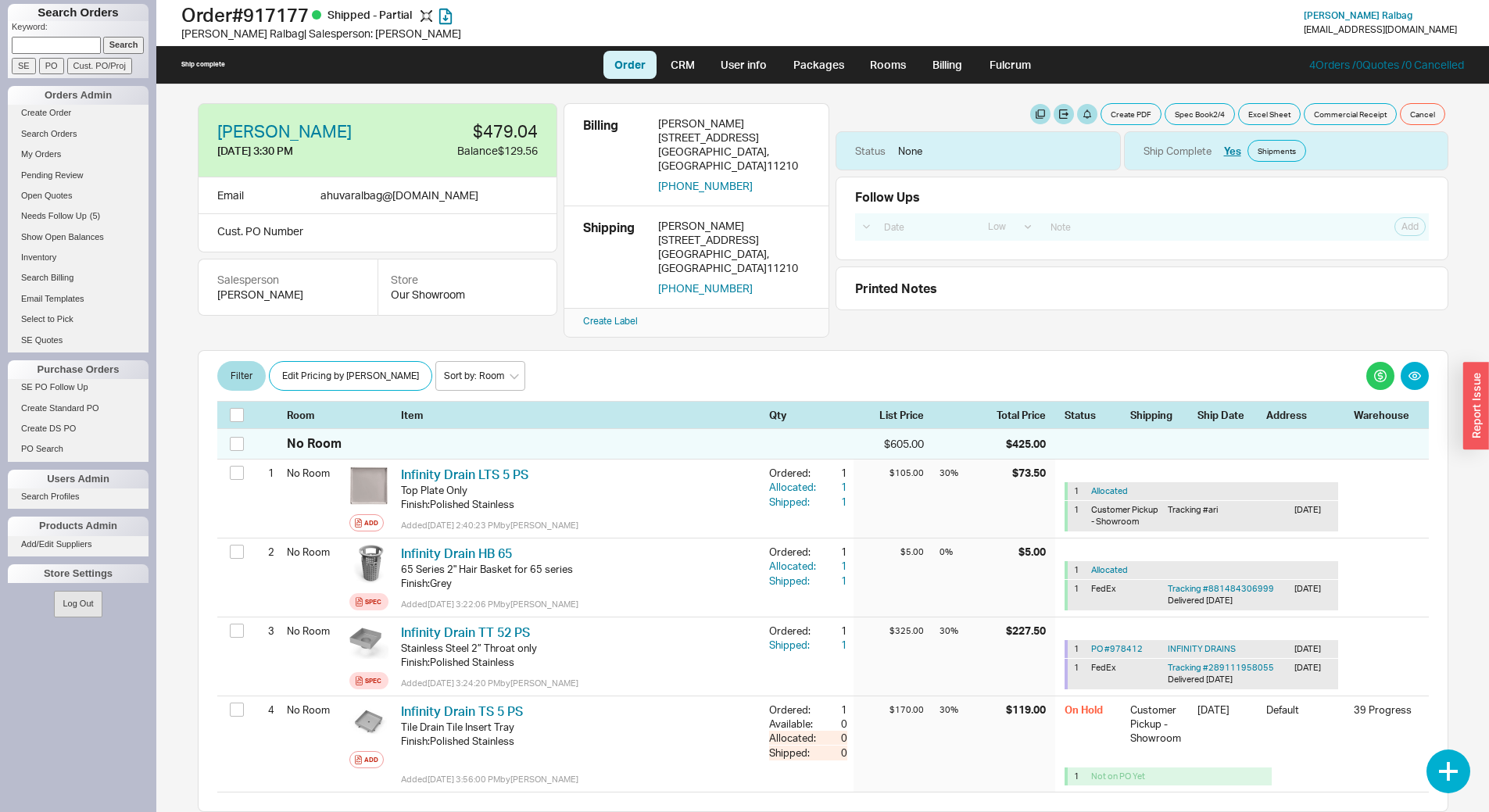
drag, startPoint x: 648, startPoint y: 748, endPoint x: 612, endPoint y: 816, distance: 76.9
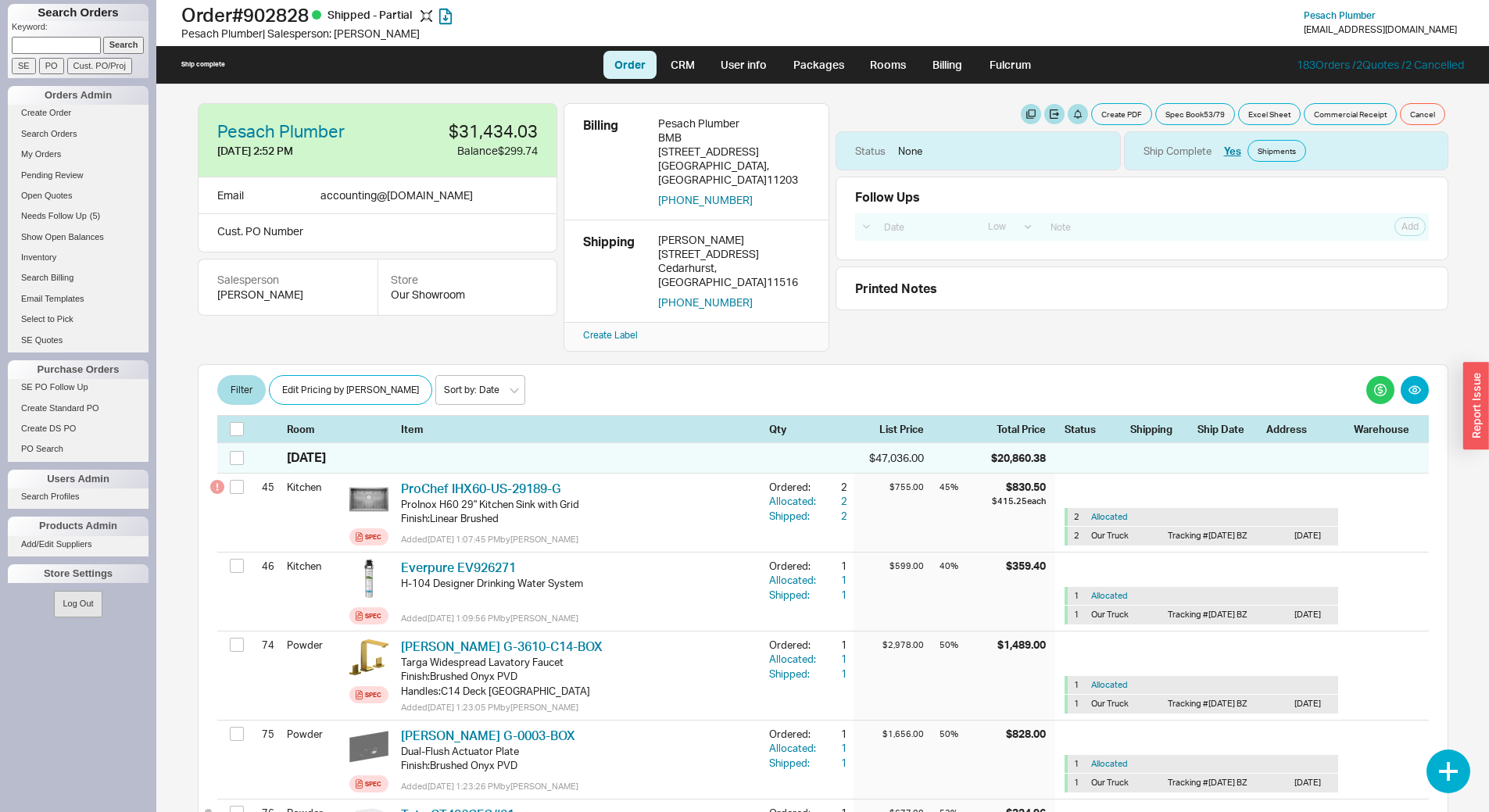
select select "LOW"
select select "4"
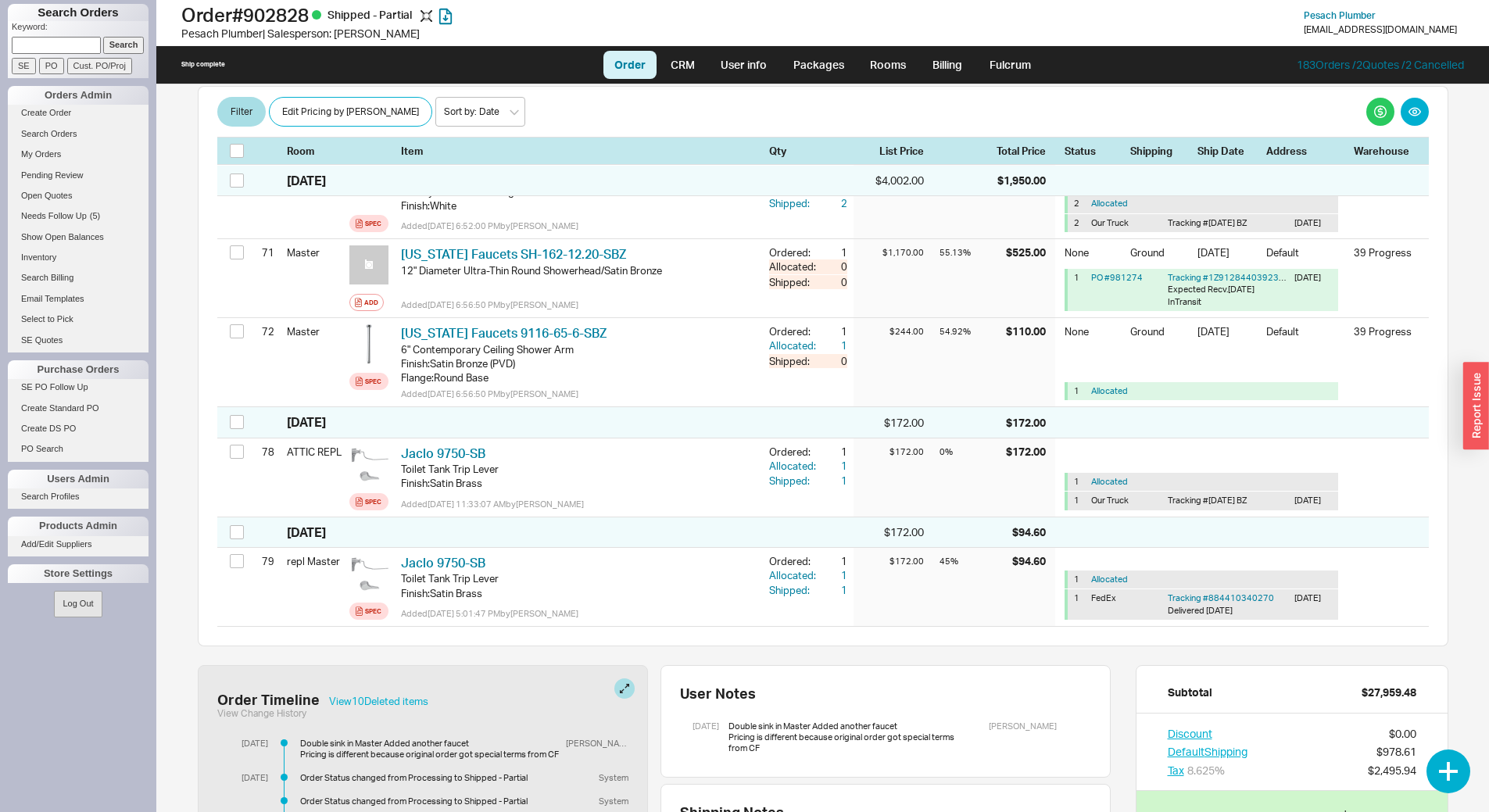
click at [68, 44] on input at bounding box center [56, 45] width 89 height 17
type input "910390"
click at [103, 37] on input "Search" at bounding box center [123, 45] width 41 height 17
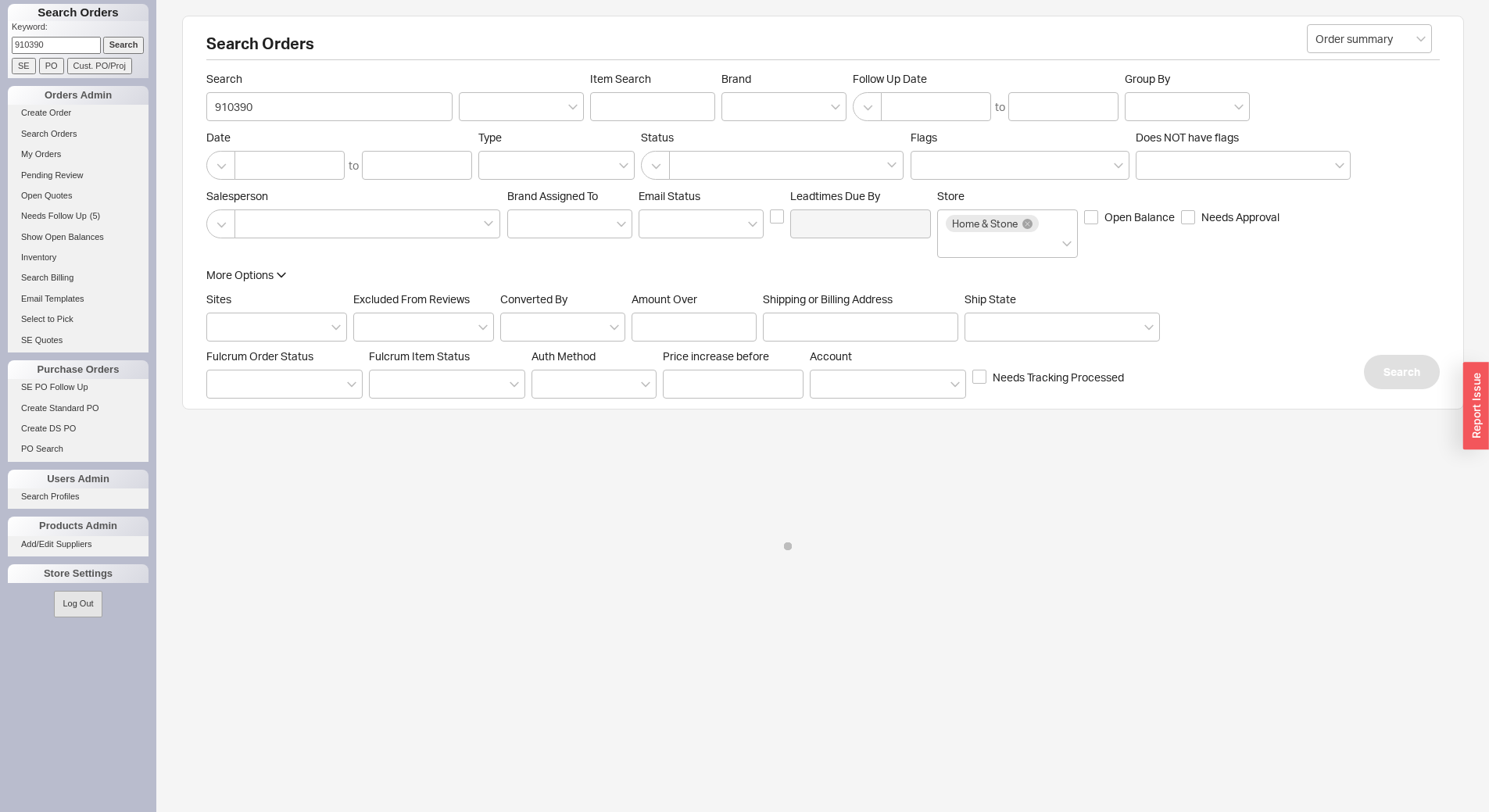
select select "LOW"
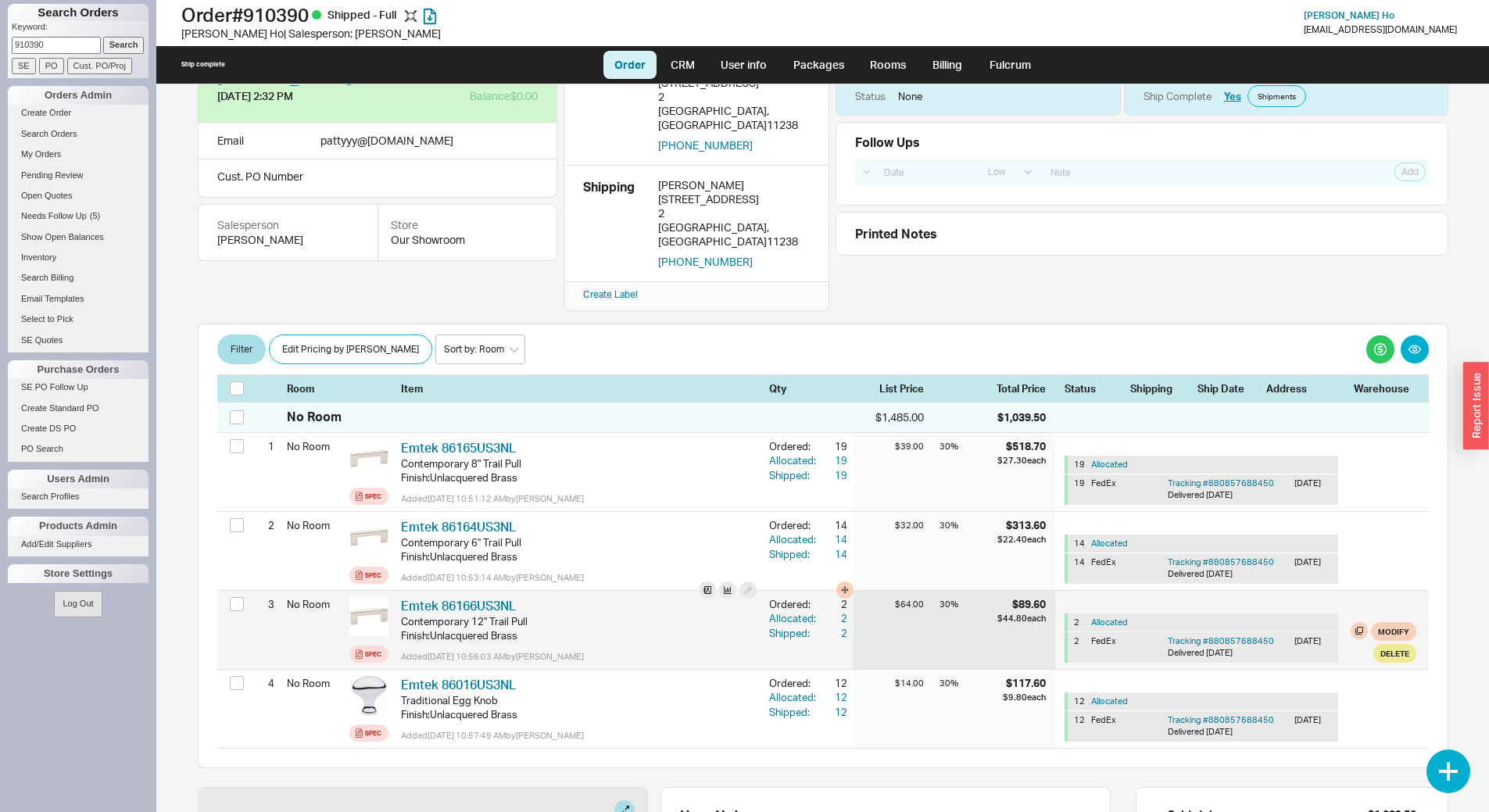
scroll to position [78, 0]
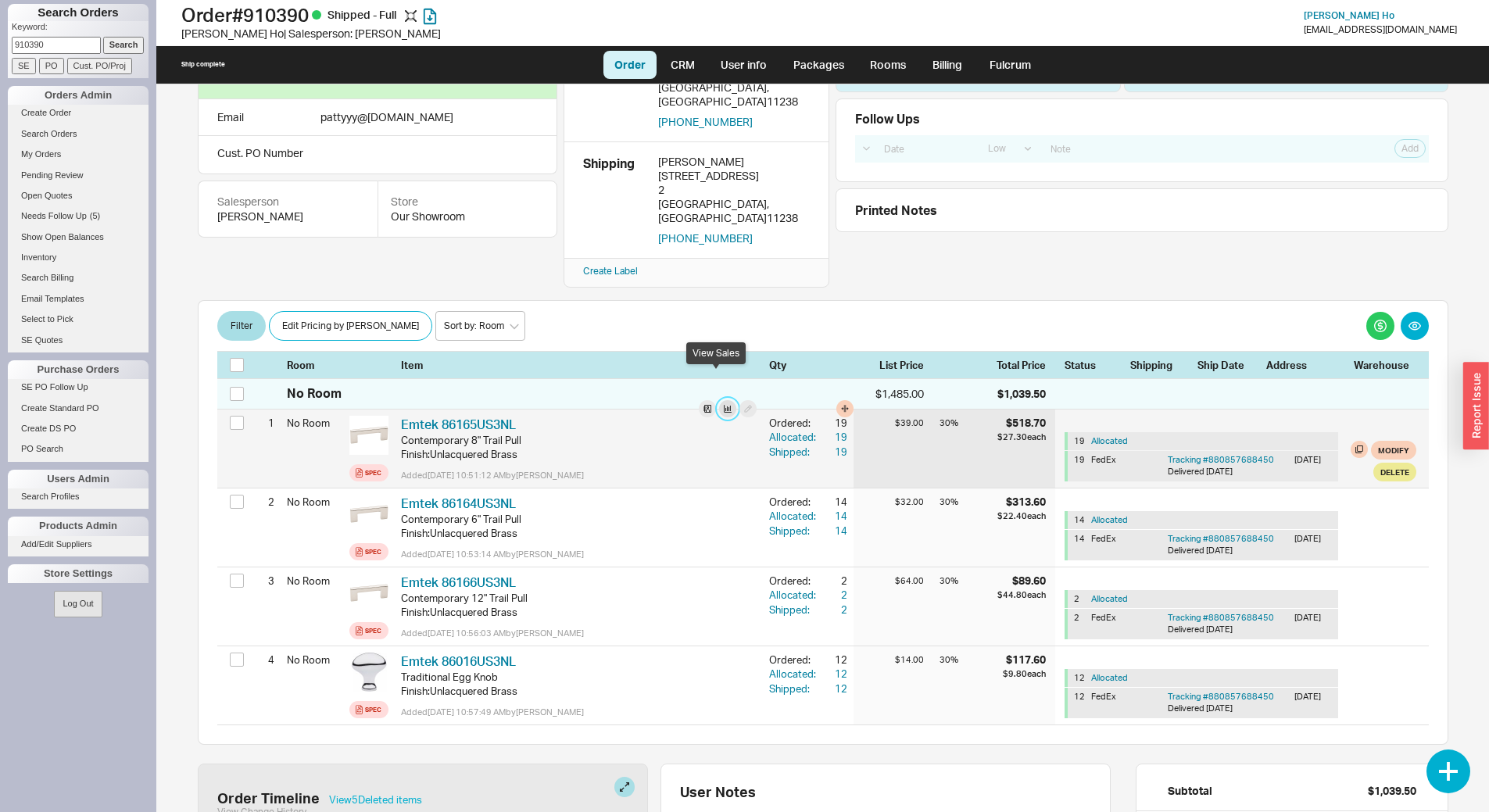
click at [719, 400] on button "button" at bounding box center [727, 409] width 17 height 17
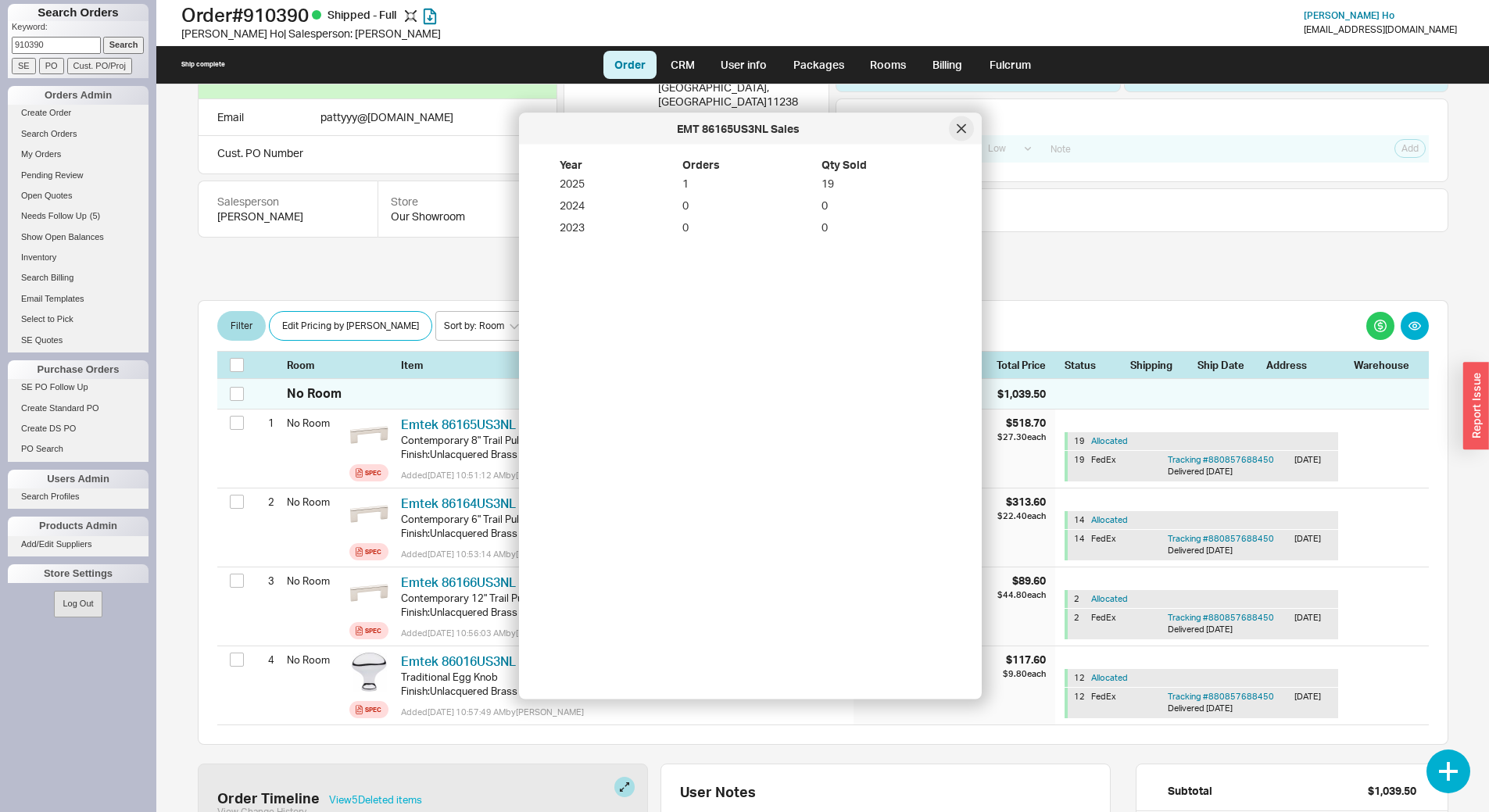
click at [965, 125] on icon at bounding box center [961, 128] width 7 height 7
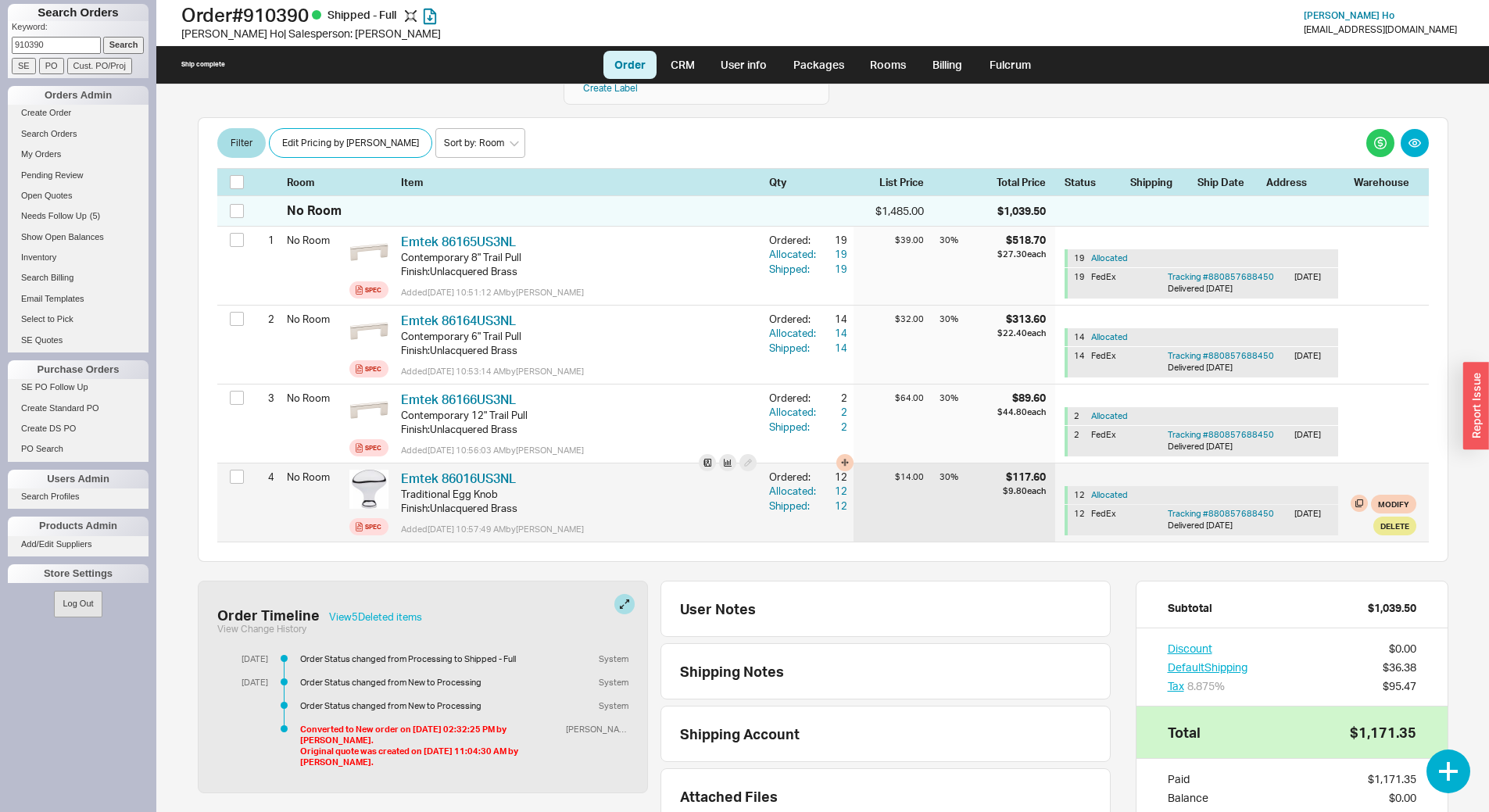
scroll to position [235, 0]
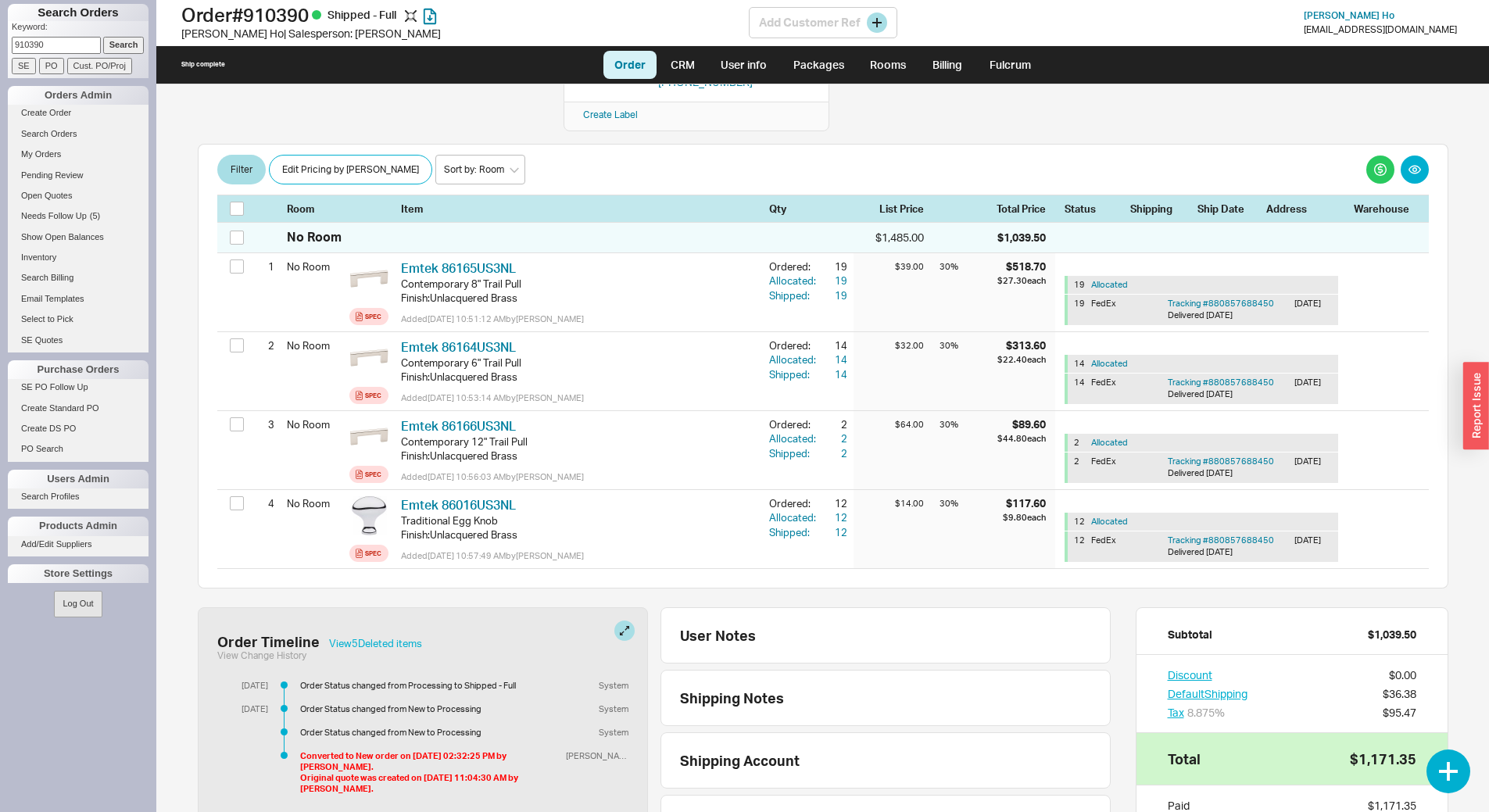
click at [300, 13] on h1 "Order # 910390 Shipped - Full" at bounding box center [465, 15] width 567 height 22
copy h1 "910390"
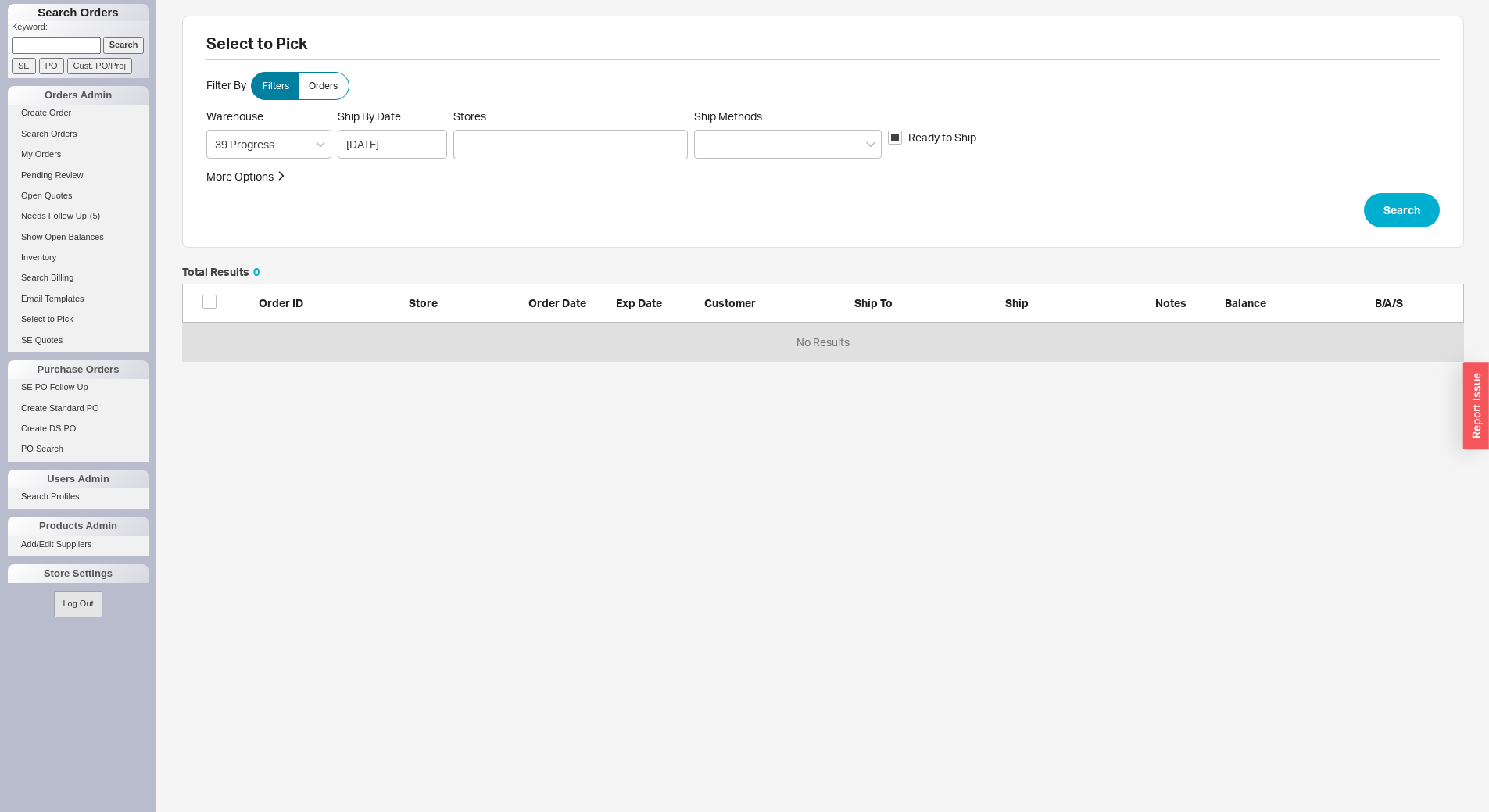
scroll to position [83, 1270]
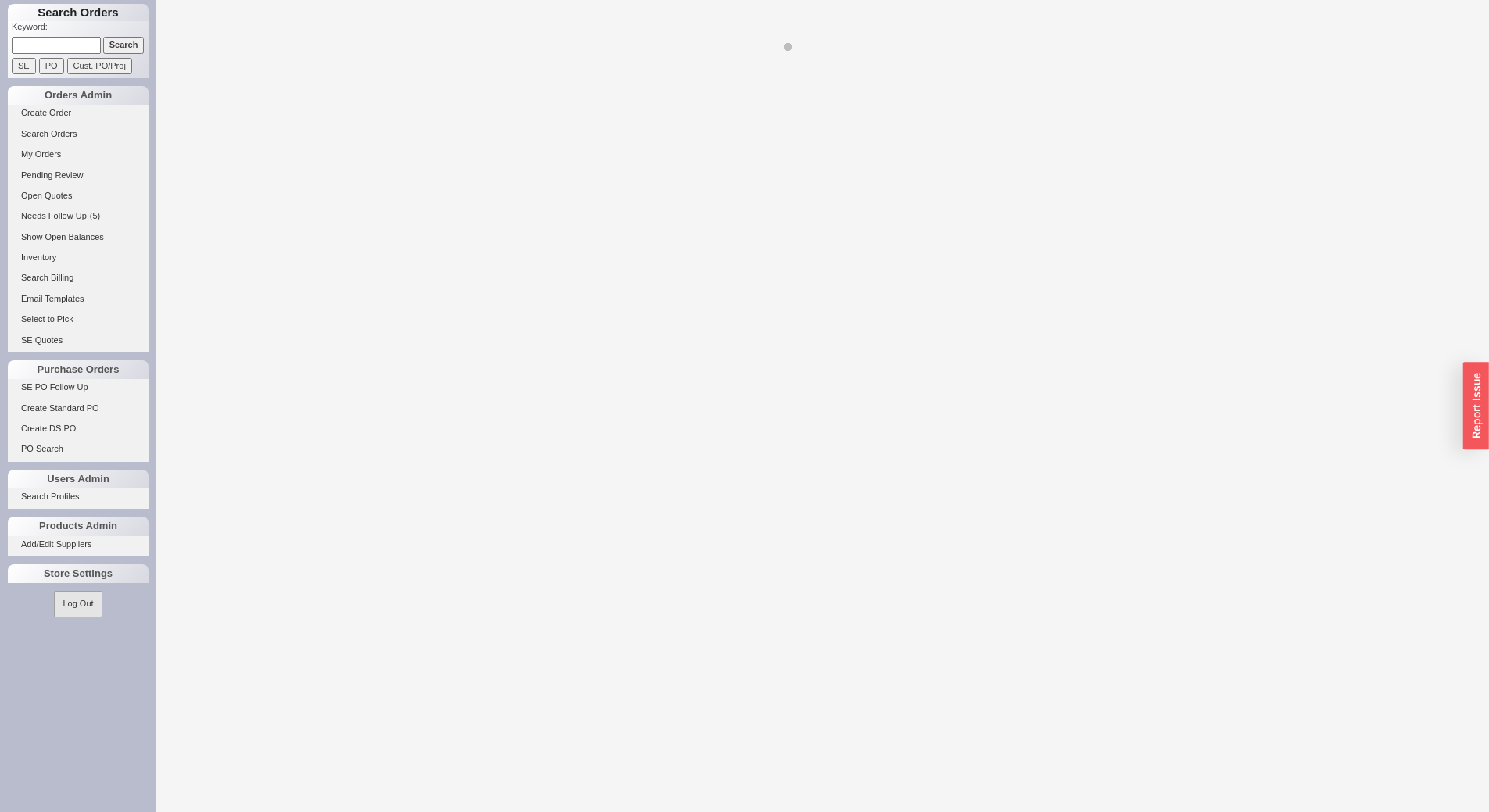
select select "LOW"
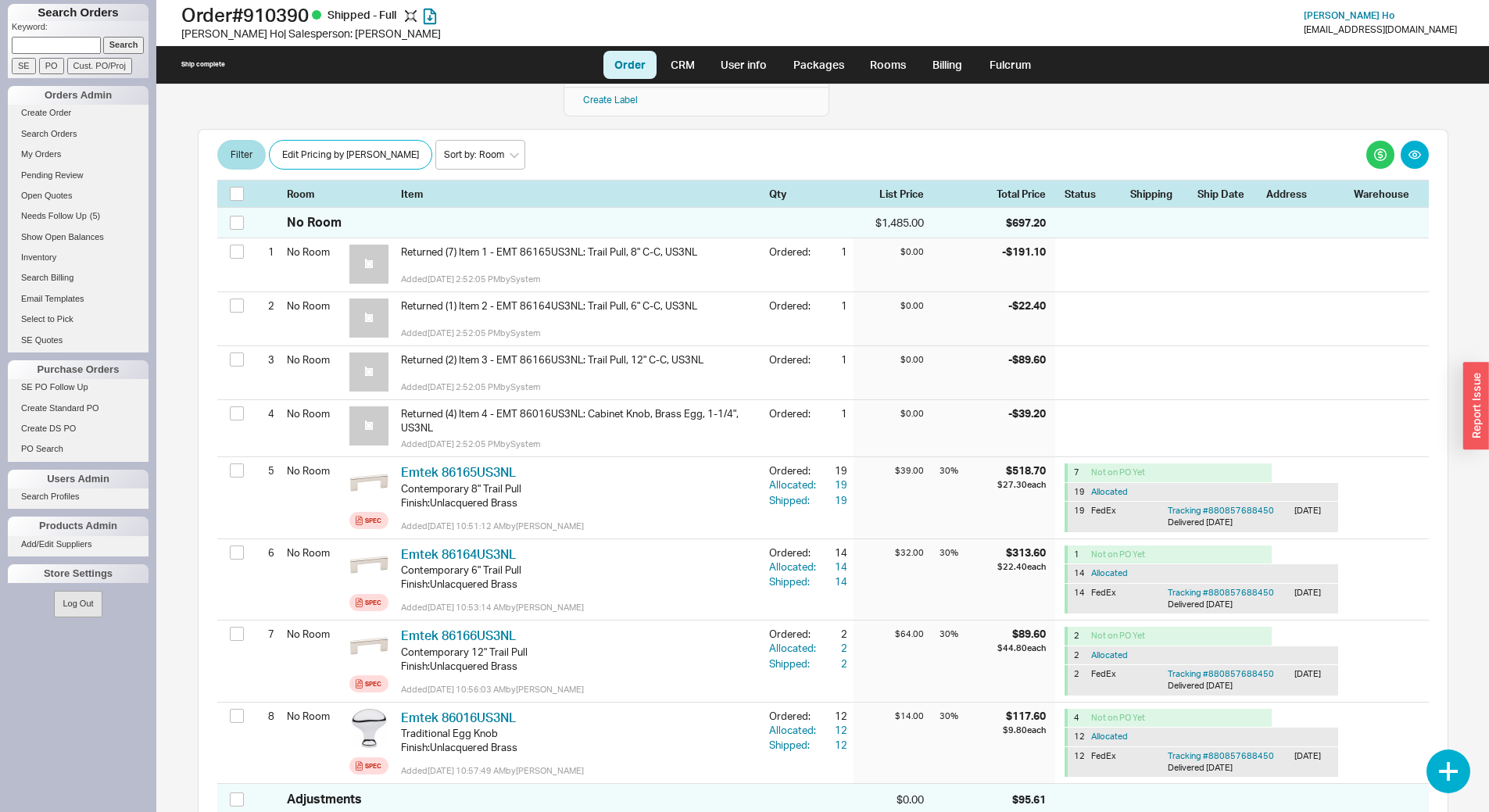
scroll to position [207, 0]
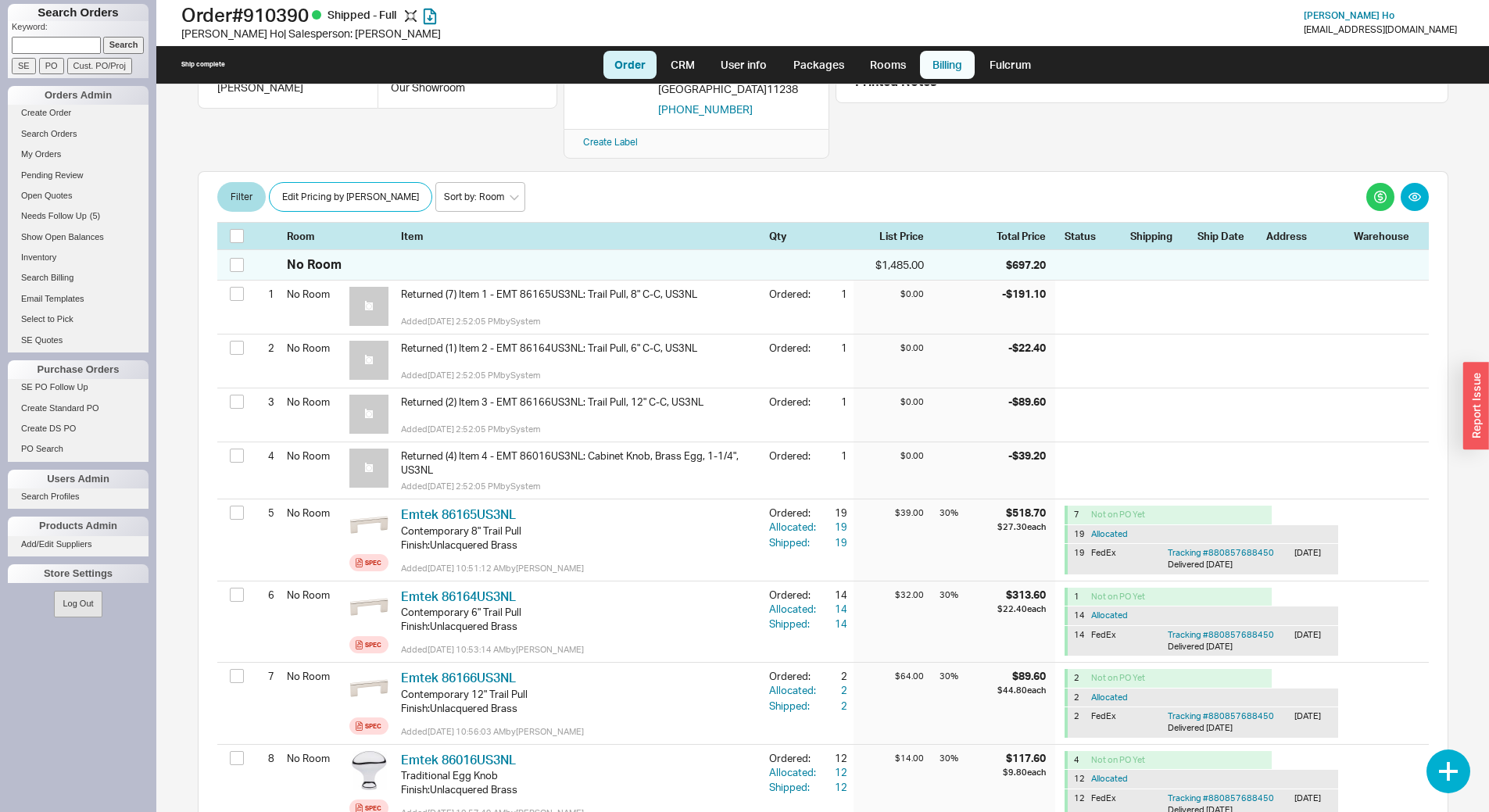
click at [932, 66] on link "Billing" at bounding box center [947, 64] width 54 height 29
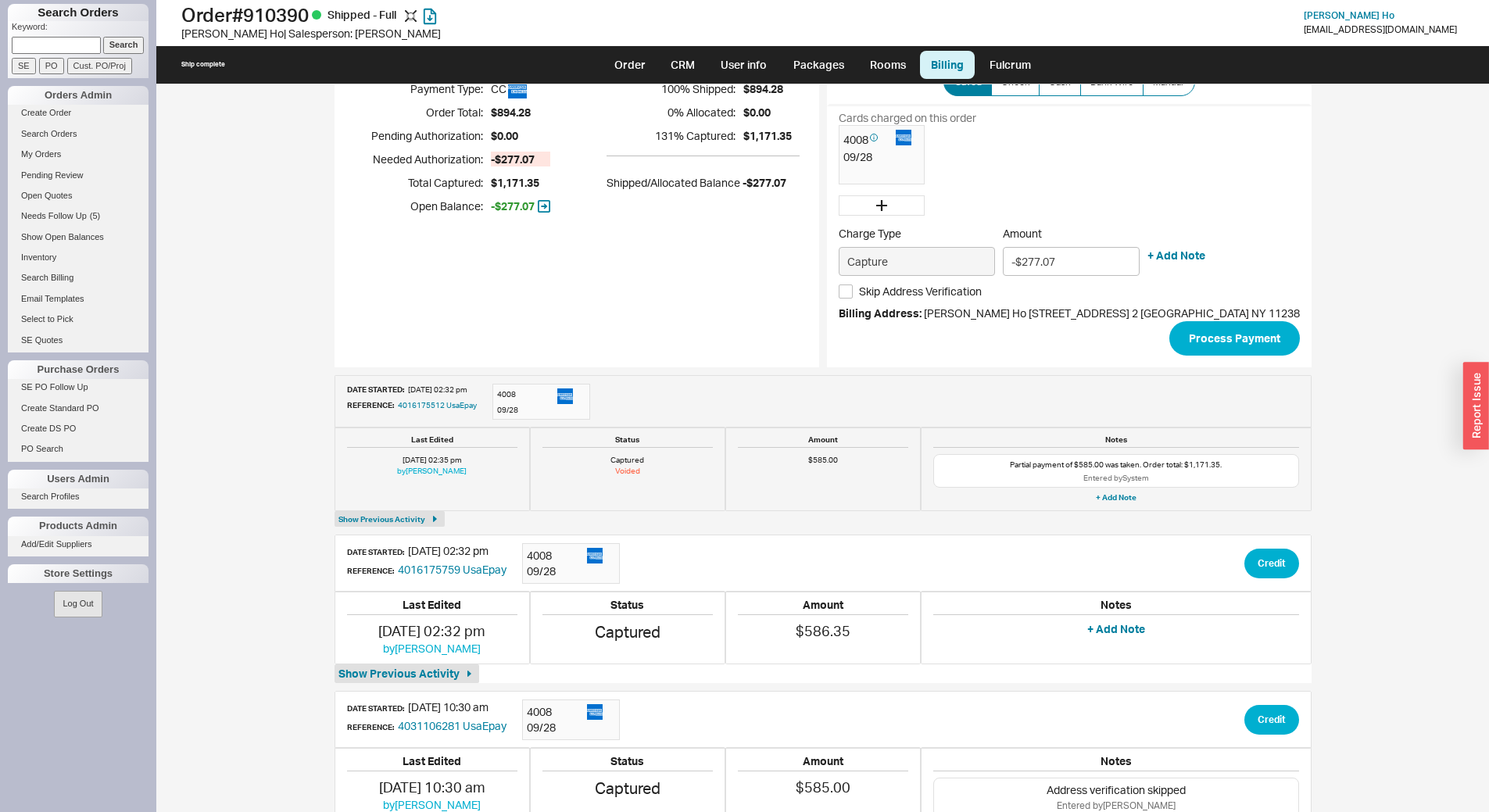
scroll to position [133, 0]
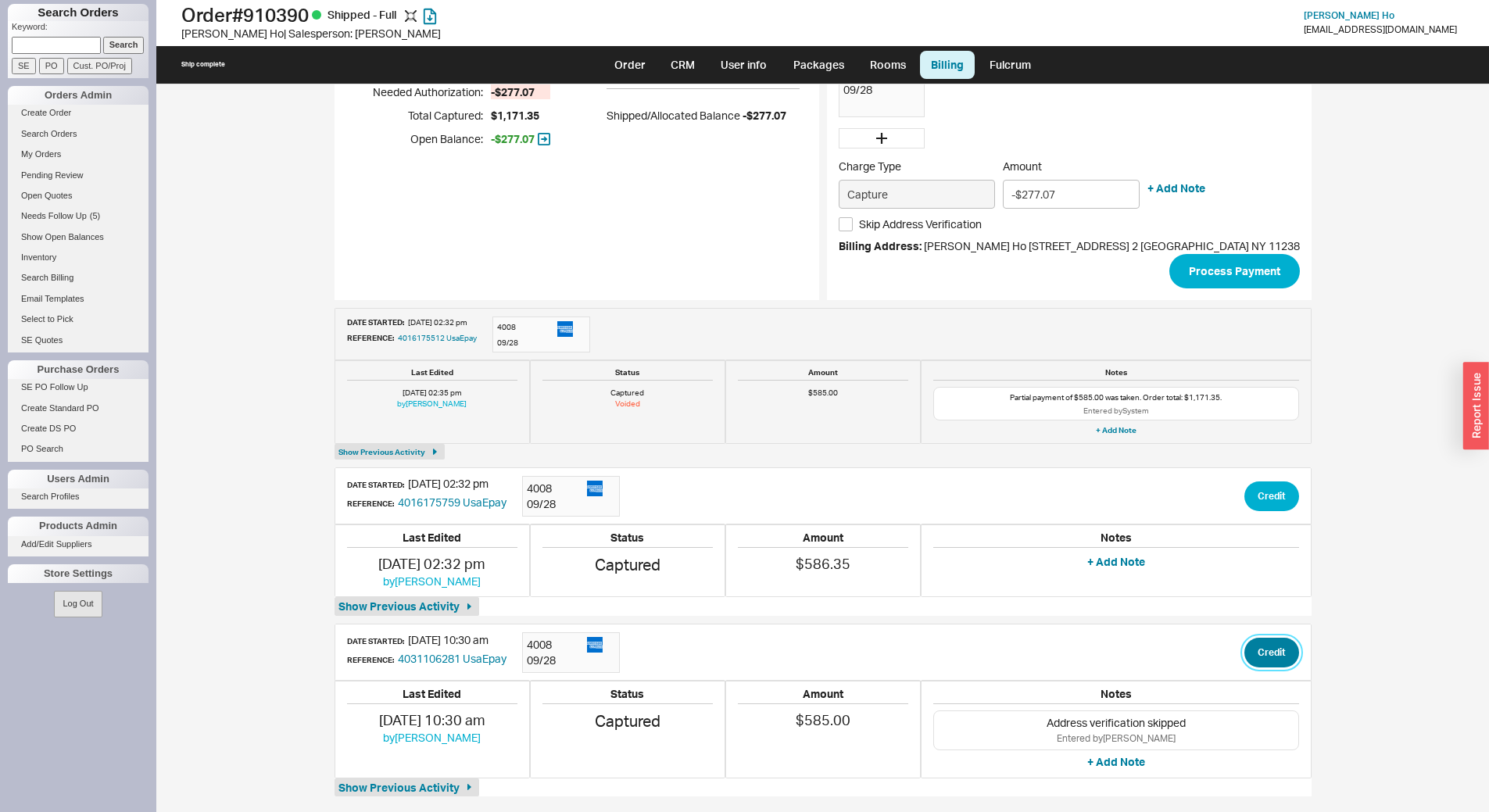
click at [1244, 649] on button "Credit" at bounding box center [1271, 653] width 54 height 29
click at [1227, 735] on button "Credit" at bounding box center [1219, 725] width 53 height 29
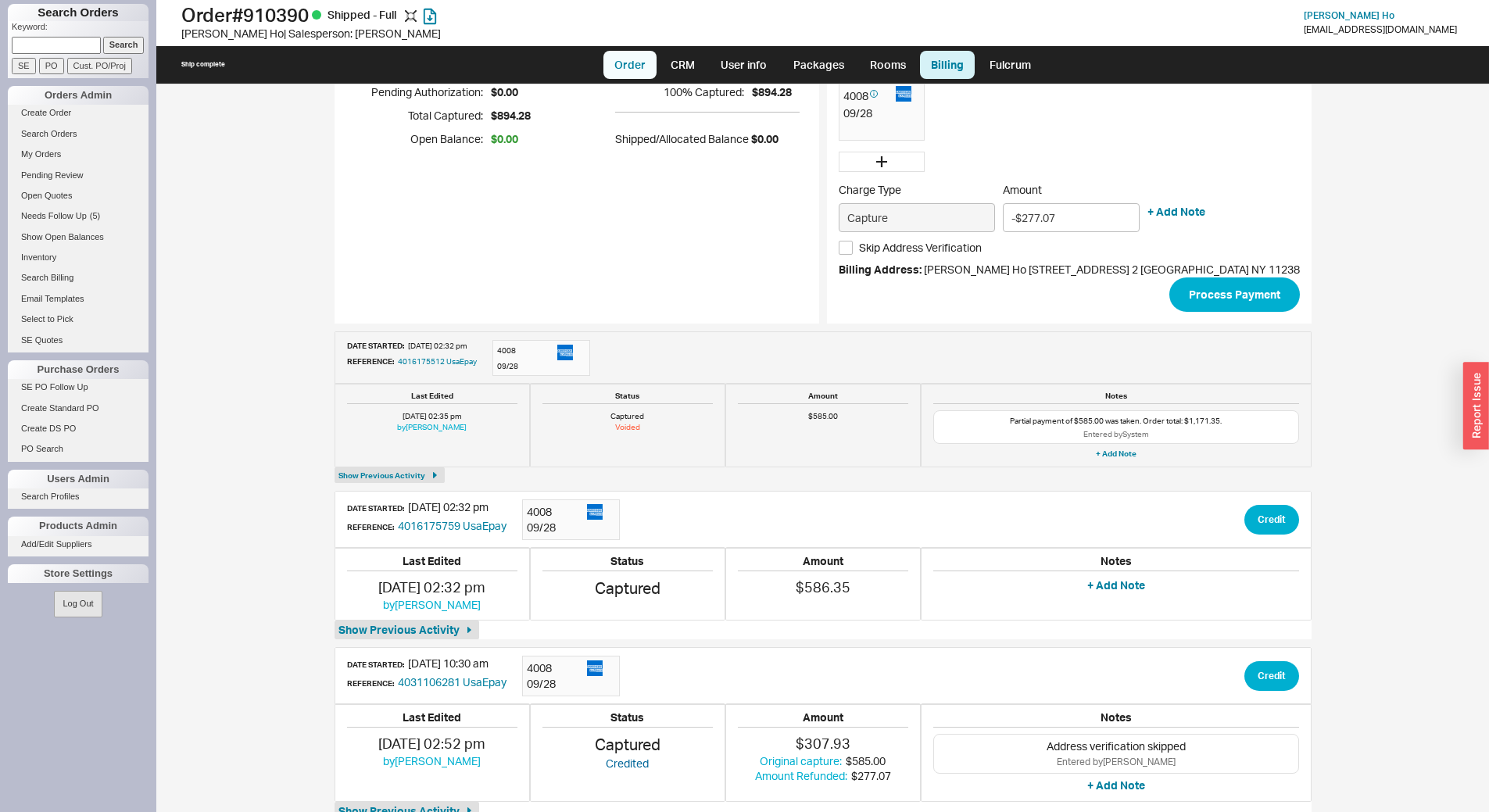
click at [628, 70] on link "Order" at bounding box center [630, 64] width 53 height 29
select select "LOW"
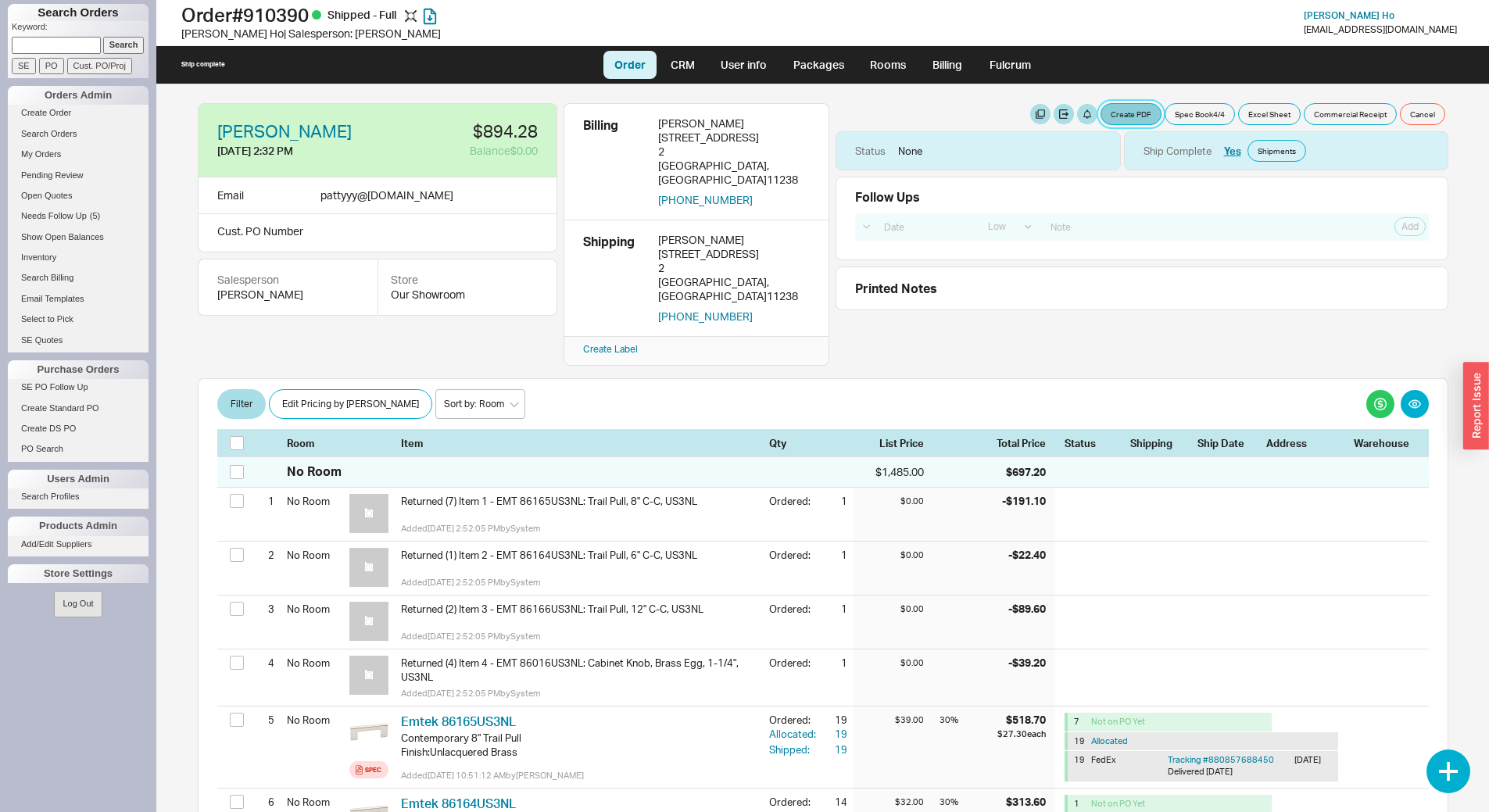
click at [1129, 116] on button "Create PDF" at bounding box center [1131, 114] width 61 height 22
select select "71997456"
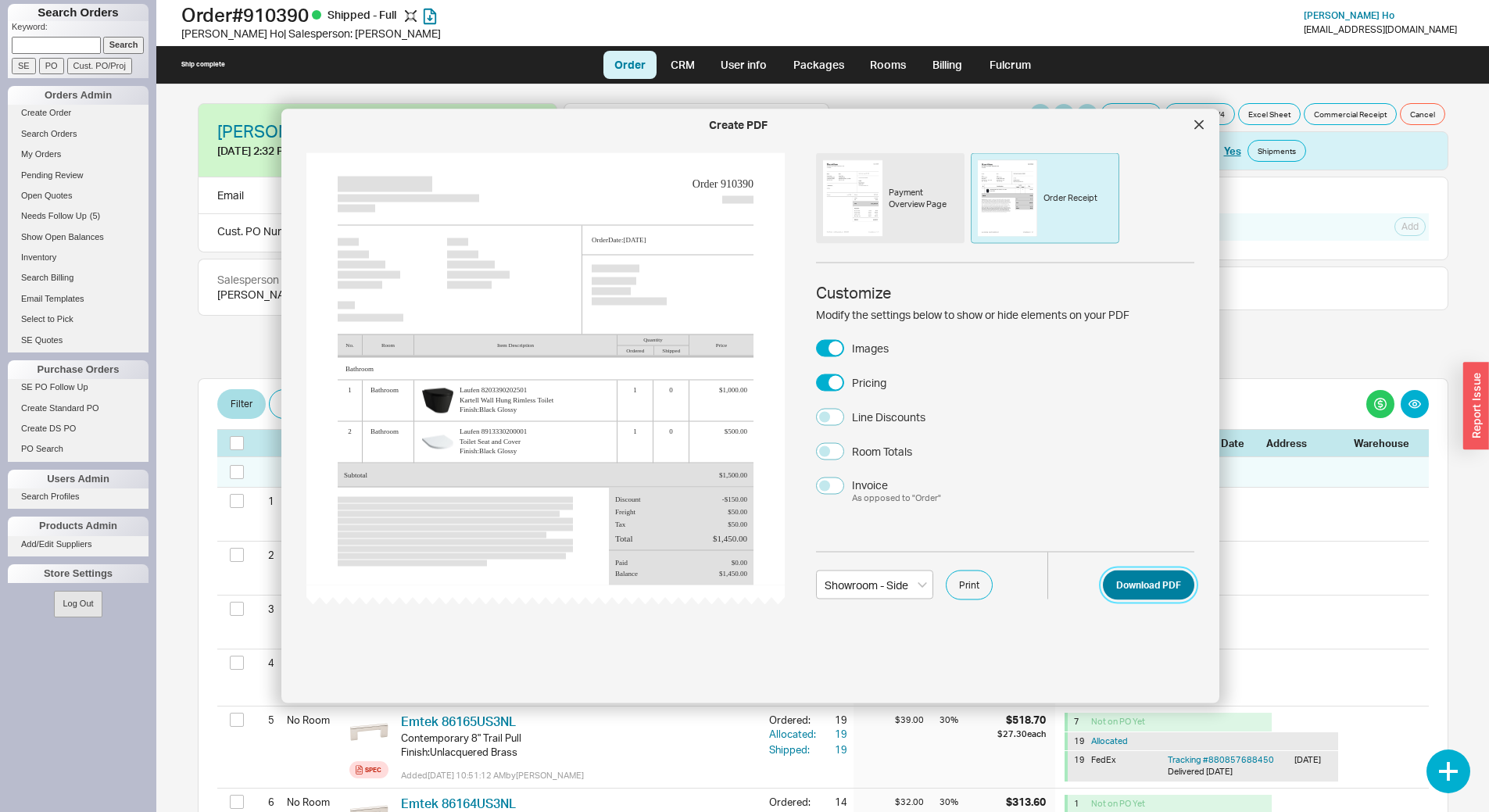
click at [1139, 589] on button "Download PDF" at bounding box center [1147, 585] width 91 height 29
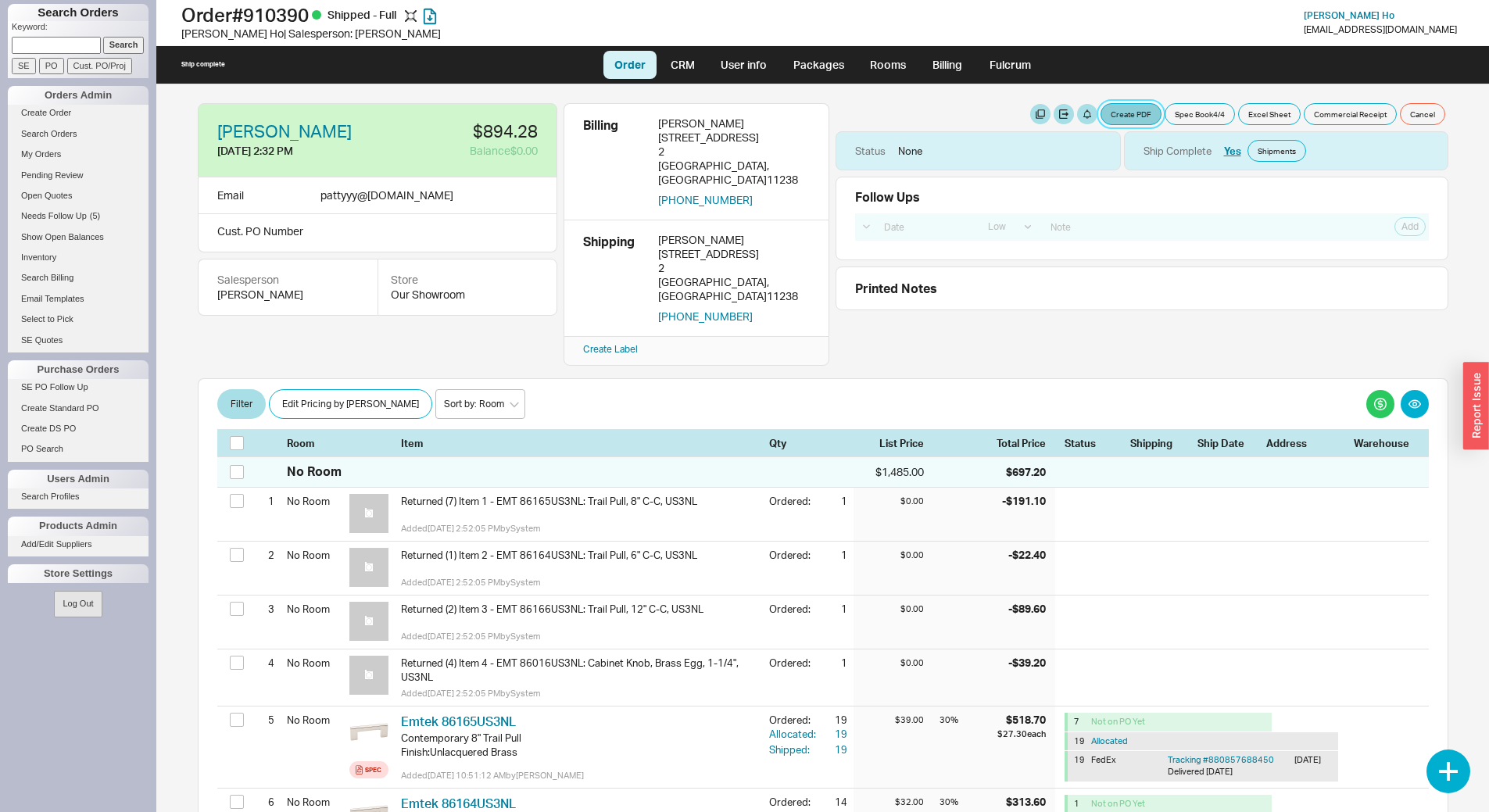
click at [1100, 119] on button "Create PDF" at bounding box center [1131, 114] width 61 height 22
select select "71997456"
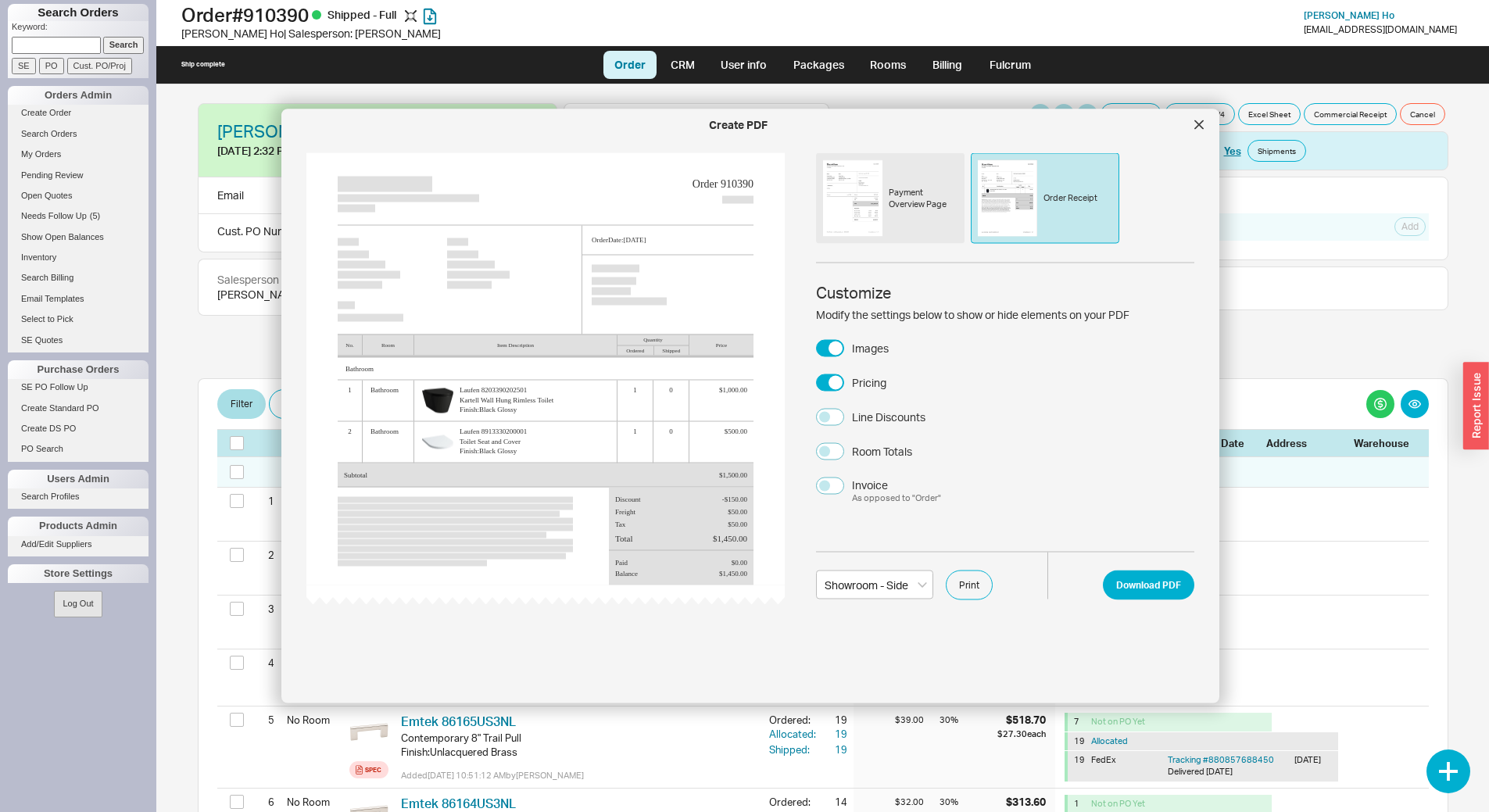
drag, startPoint x: 894, startPoint y: 201, endPoint x: 1001, endPoint y: 217, distance: 108.2
click at [894, 200] on div "Payment Overview Page" at bounding box center [923, 198] width 69 height 24
click at [1060, 227] on div "Order Receipt" at bounding box center [1044, 198] width 148 height 90
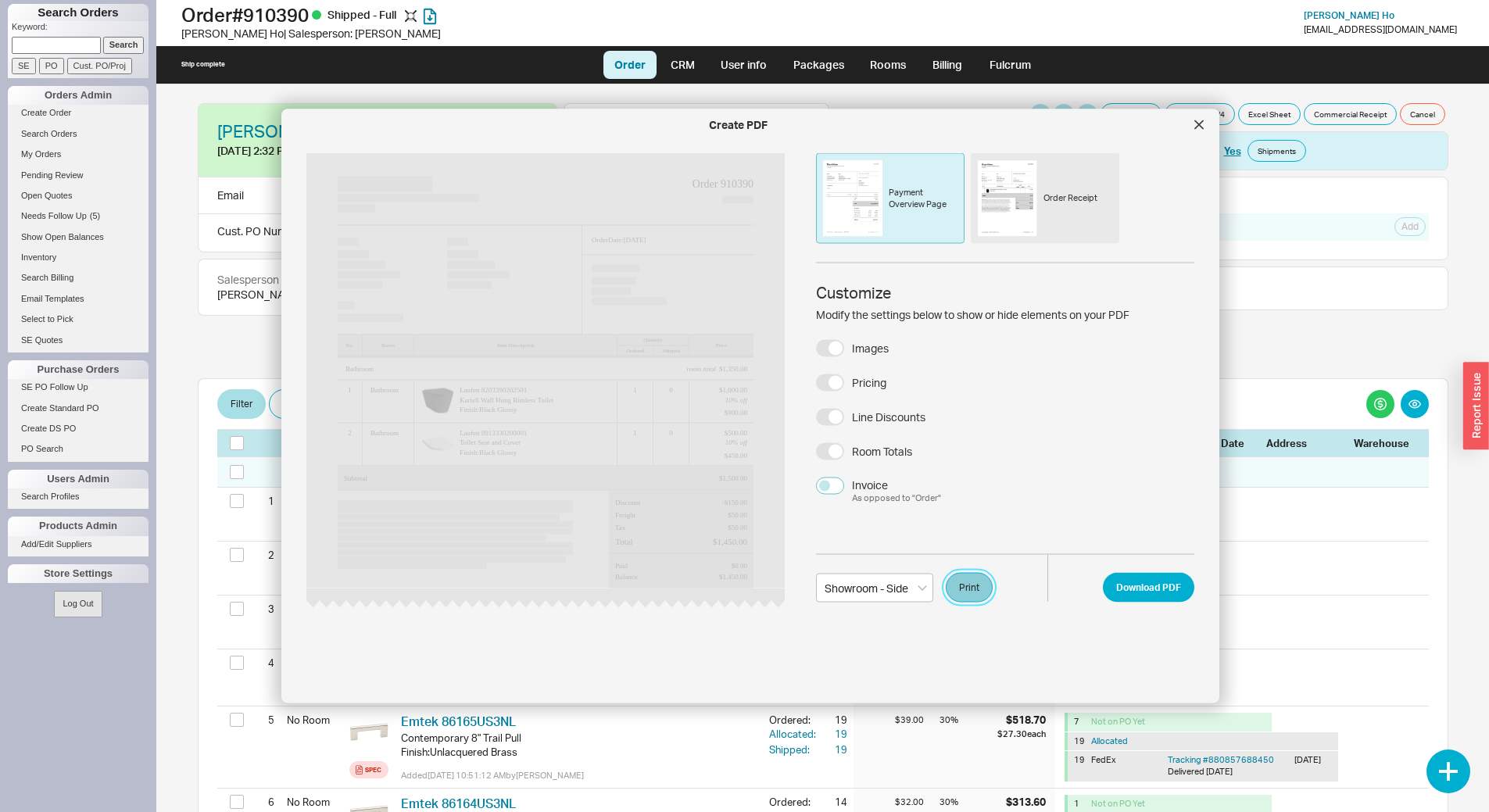
click at [974, 592] on button "Print" at bounding box center [969, 587] width 47 height 29
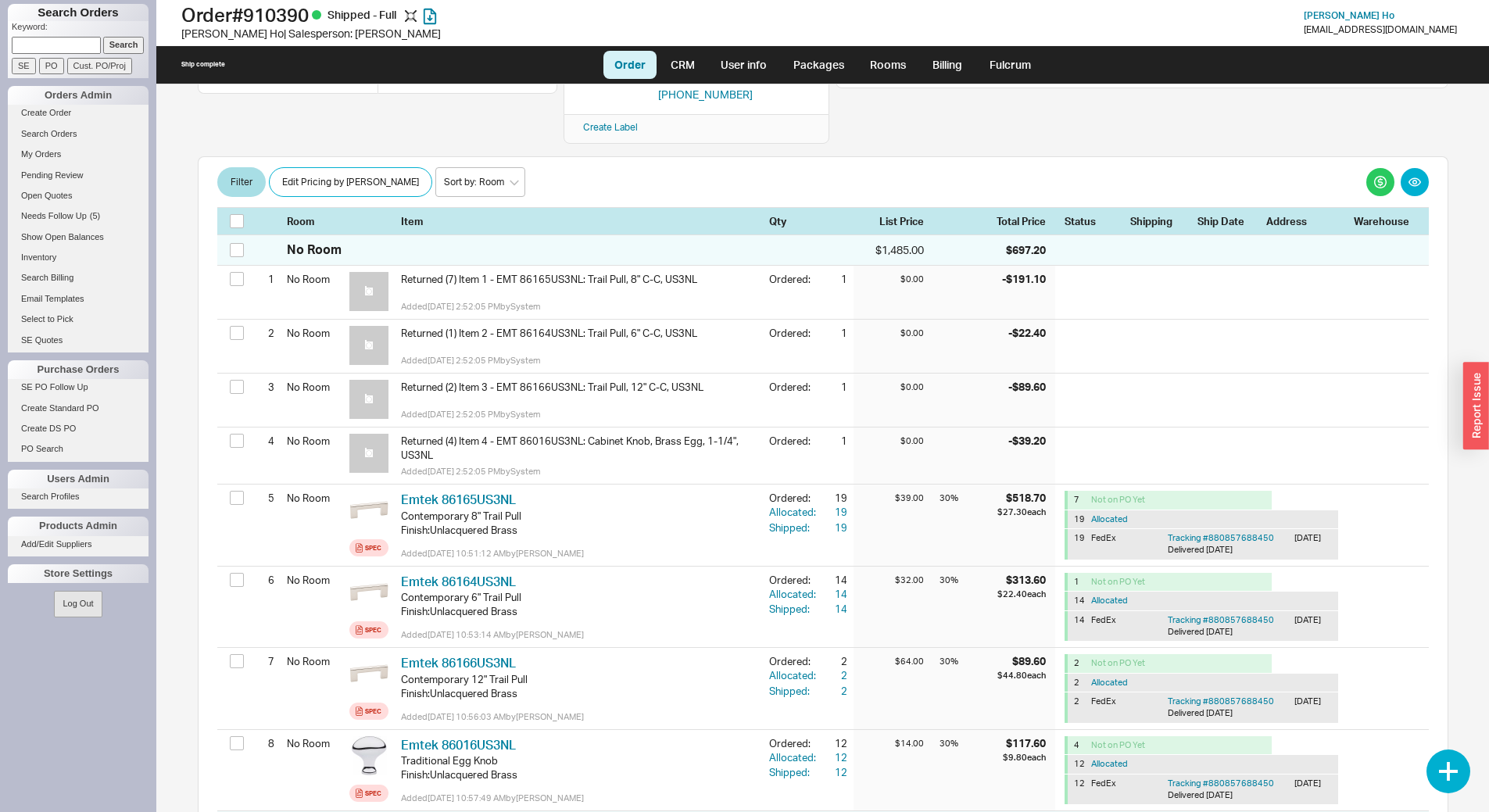
scroll to position [235, 0]
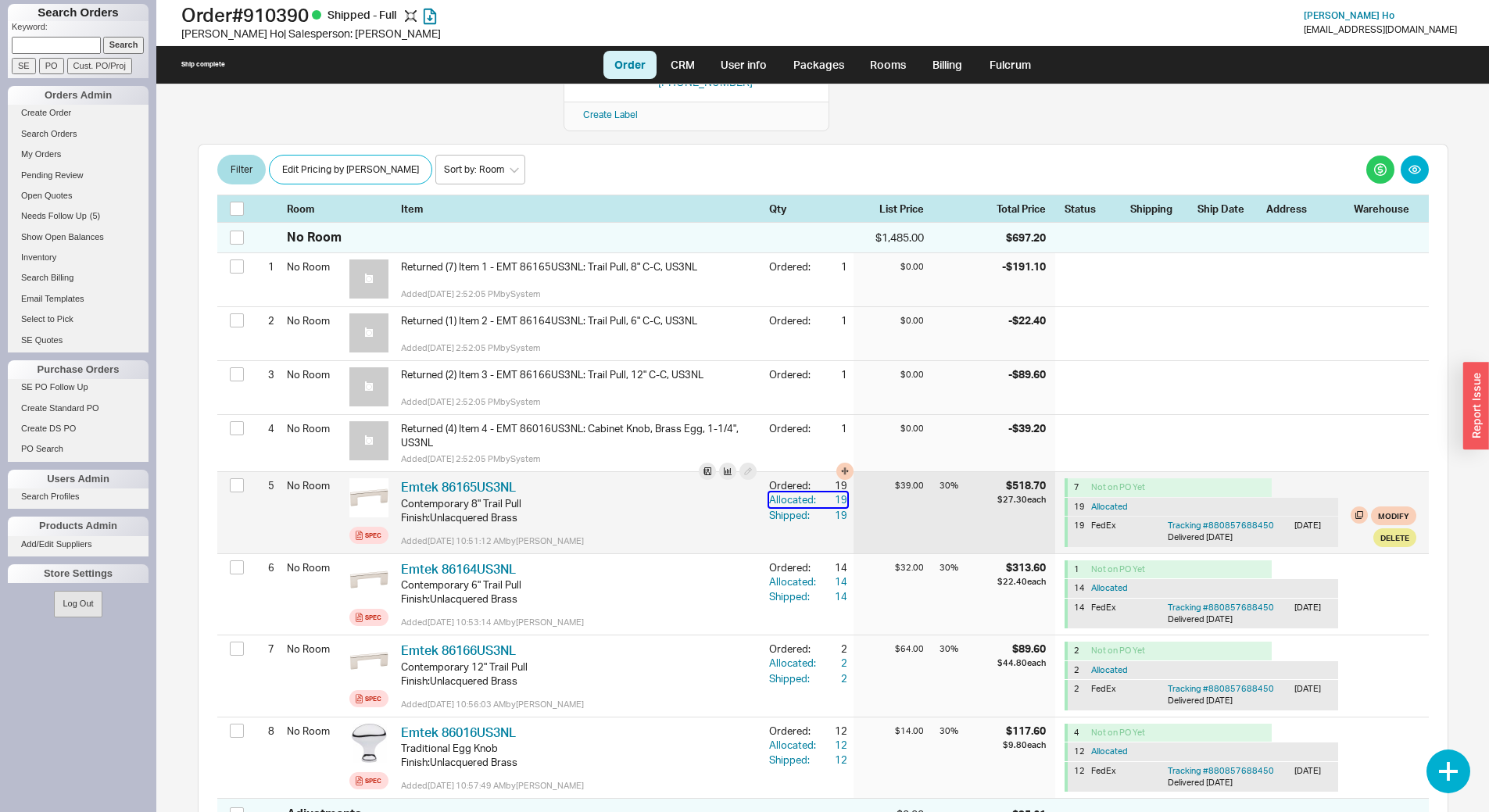
click at [833, 493] on div "19" at bounding box center [832, 499] width 29 height 14
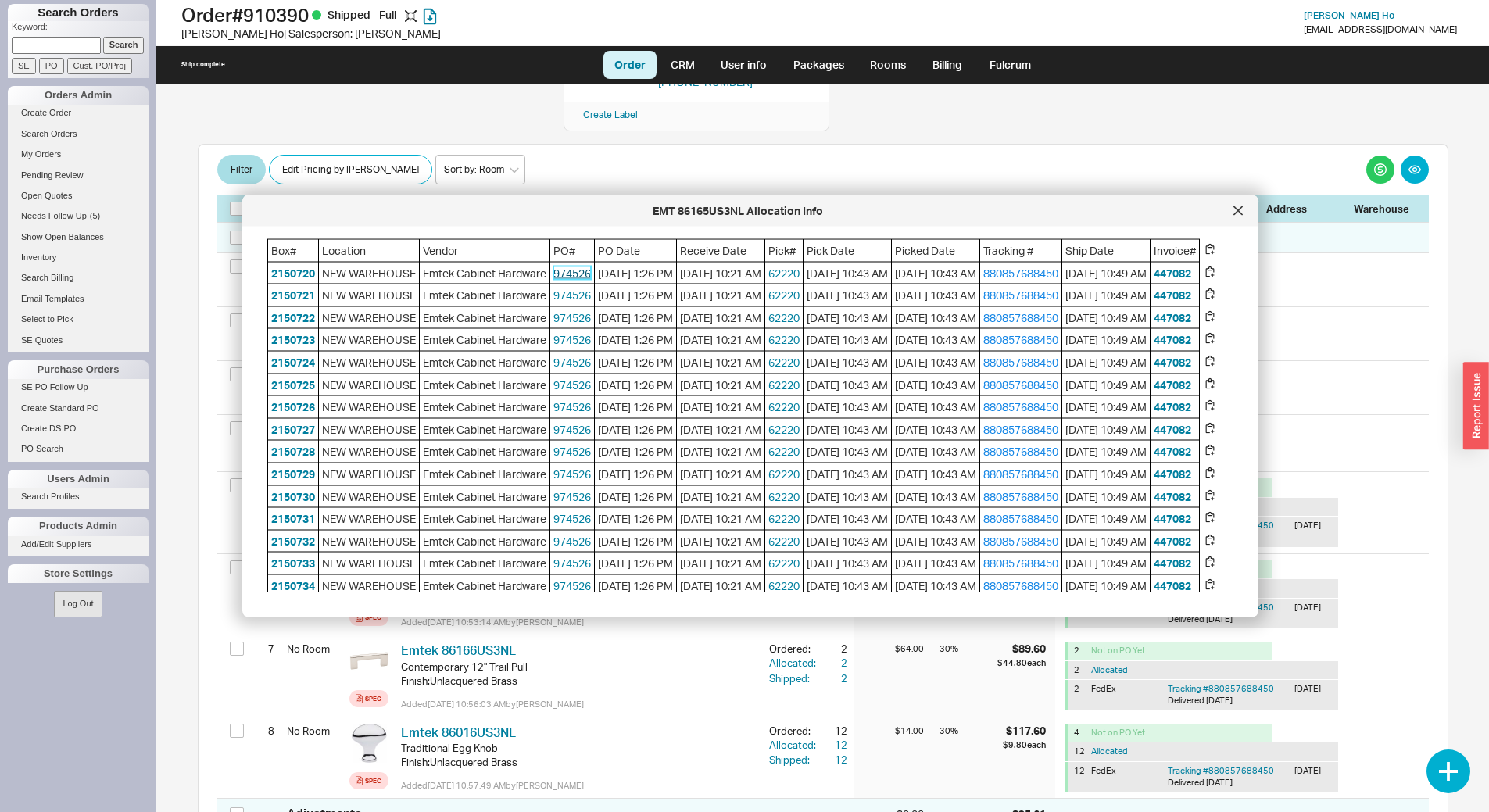
click at [553, 273] on link "974526" at bounding box center [572, 273] width 38 height 13
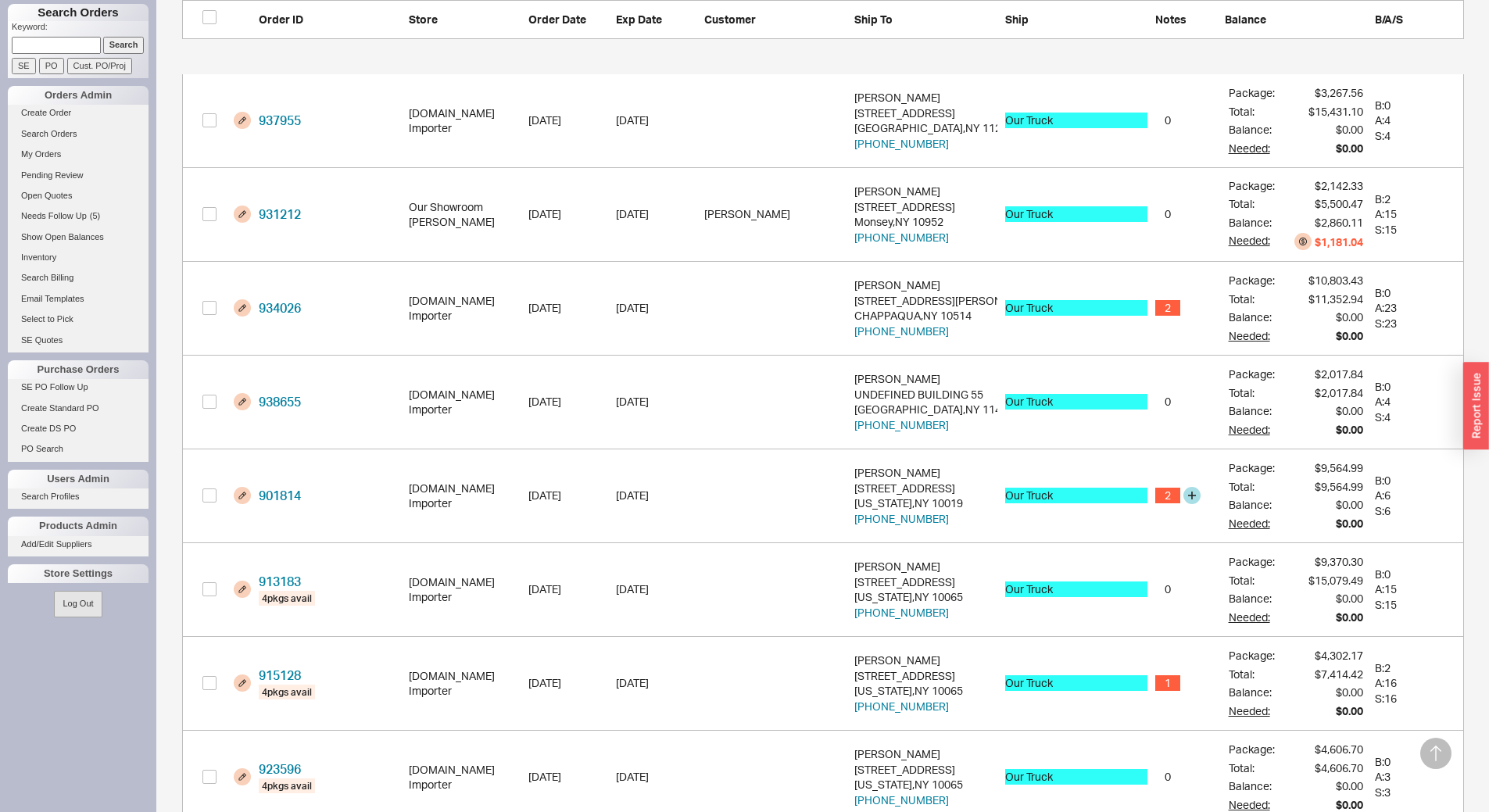
scroll to position [1185, 0]
